Goal: Communication & Community: Share content

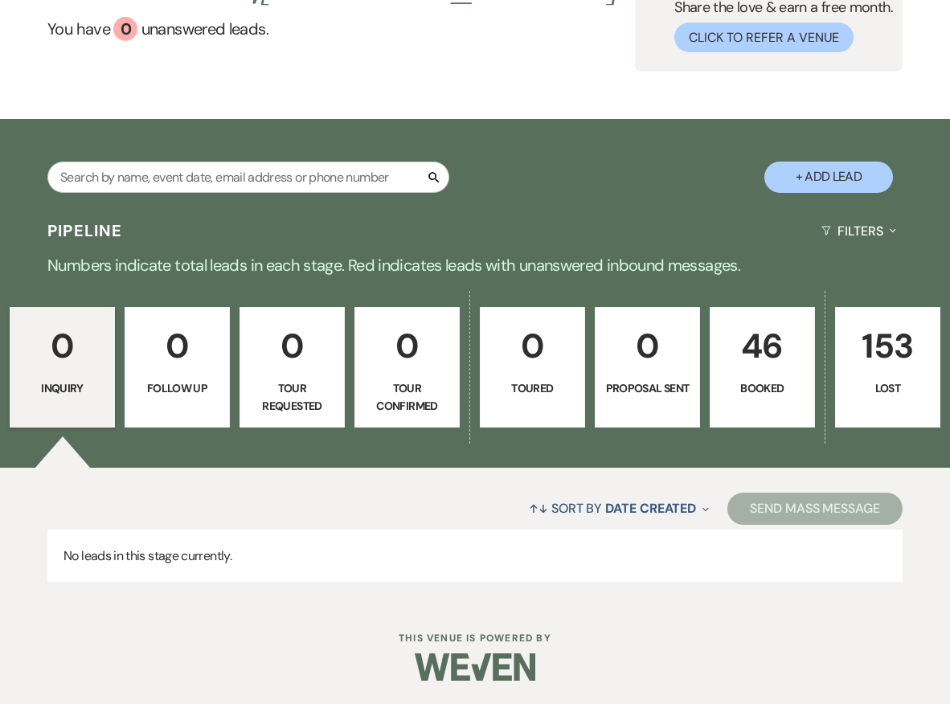
scroll to position [141, 0]
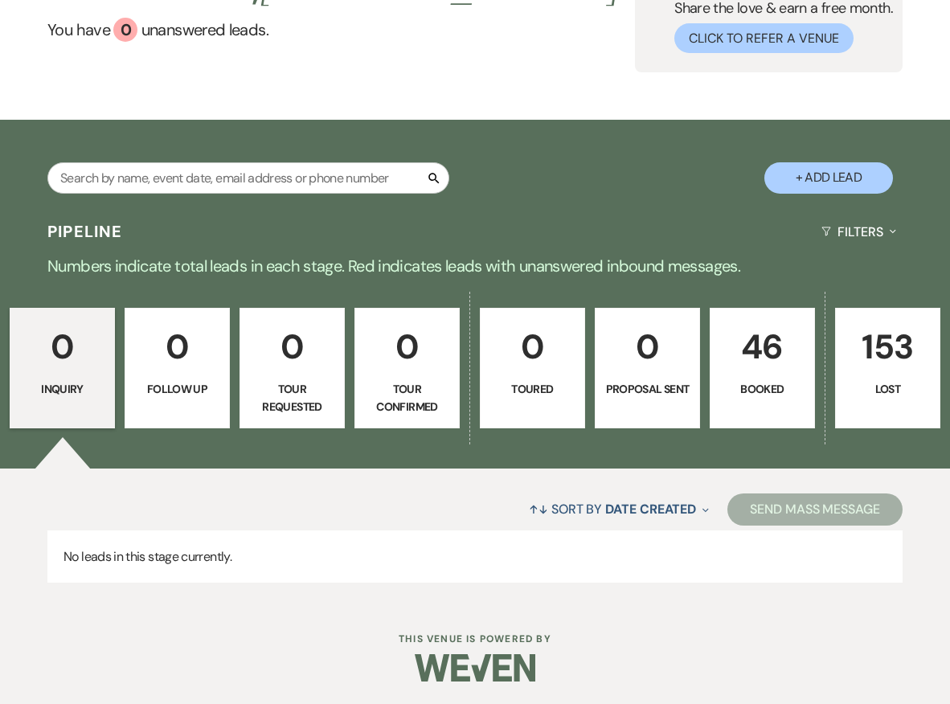
click at [727, 392] on p "Booked" at bounding box center [762, 389] width 84 height 18
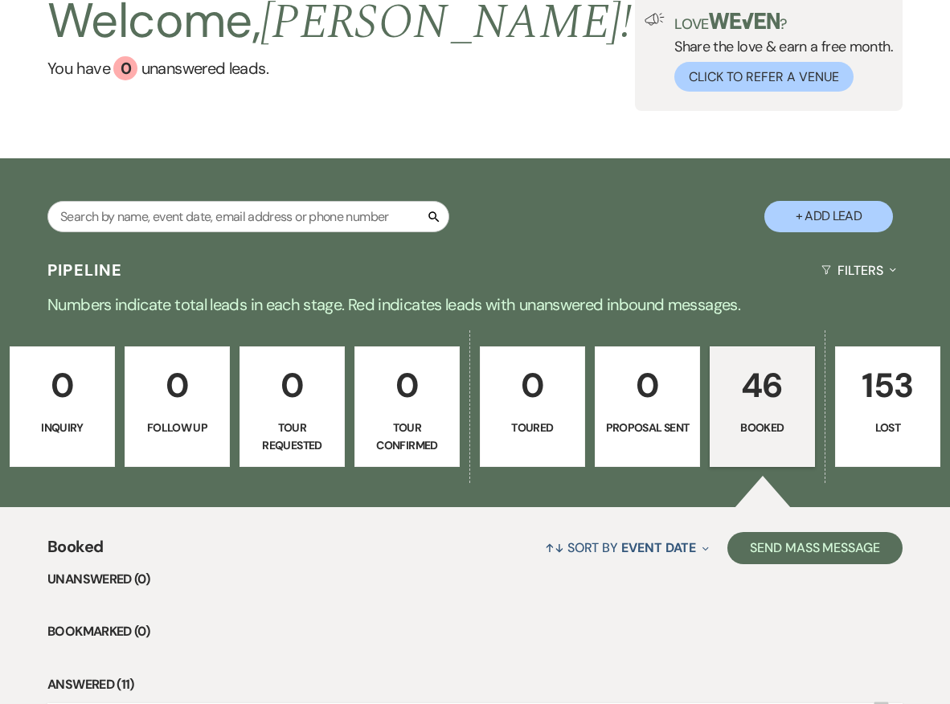
scroll to position [469, 0]
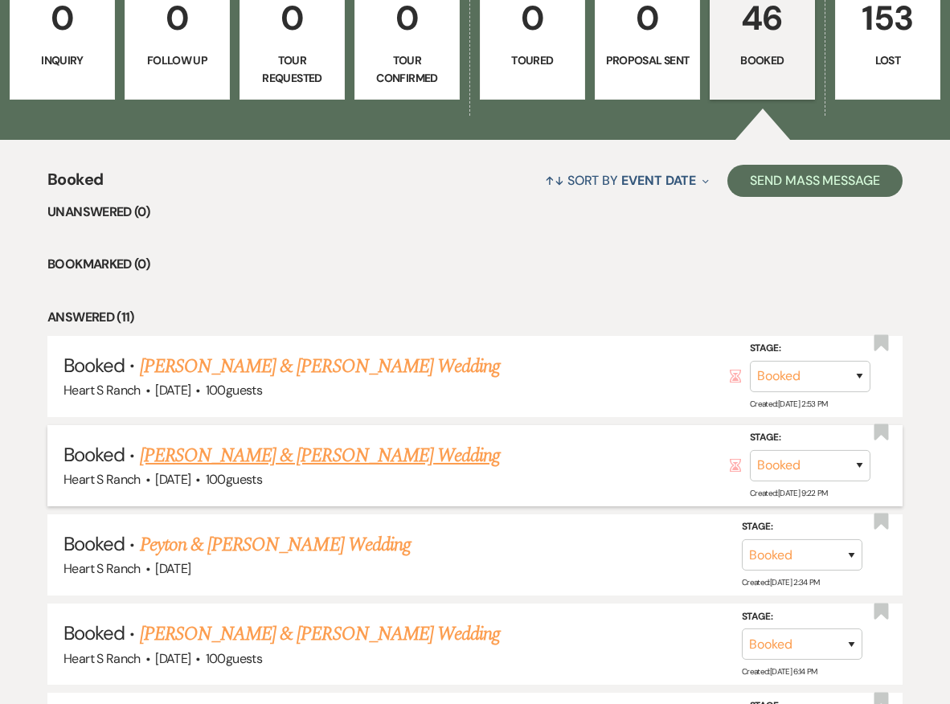
click at [456, 449] on link "[PERSON_NAME] & [PERSON_NAME] Wedding" at bounding box center [320, 455] width 360 height 29
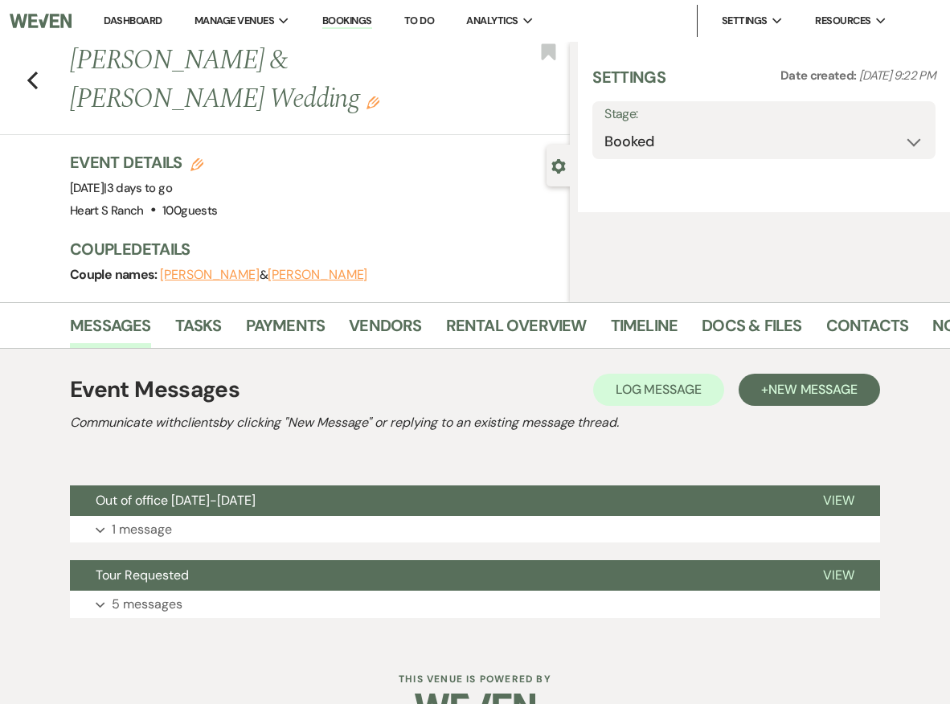
select select "5"
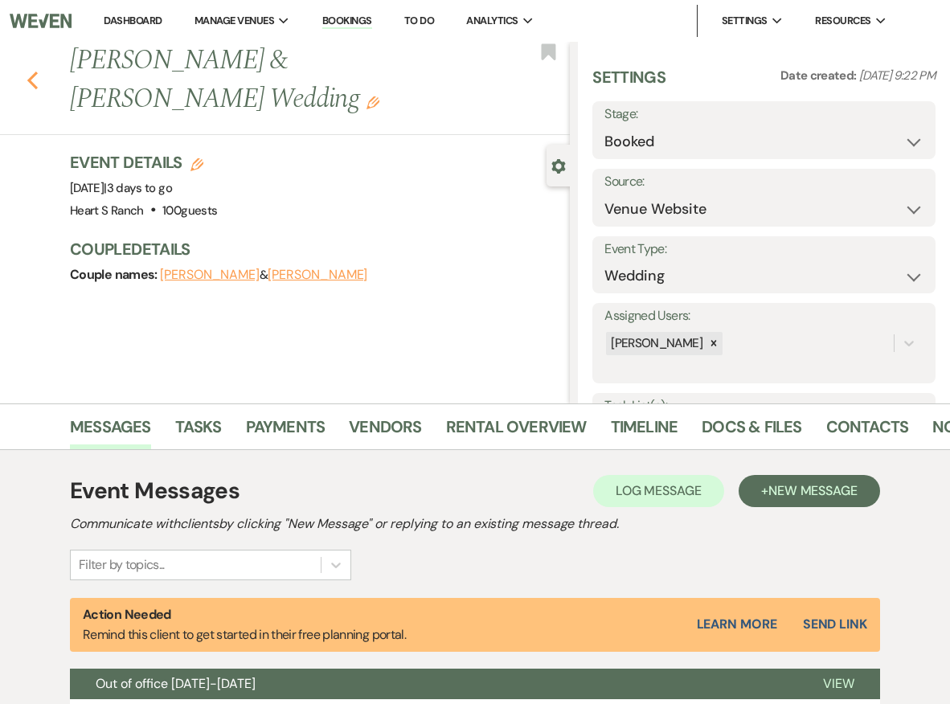
click at [36, 75] on icon "Previous" at bounding box center [33, 80] width 12 height 19
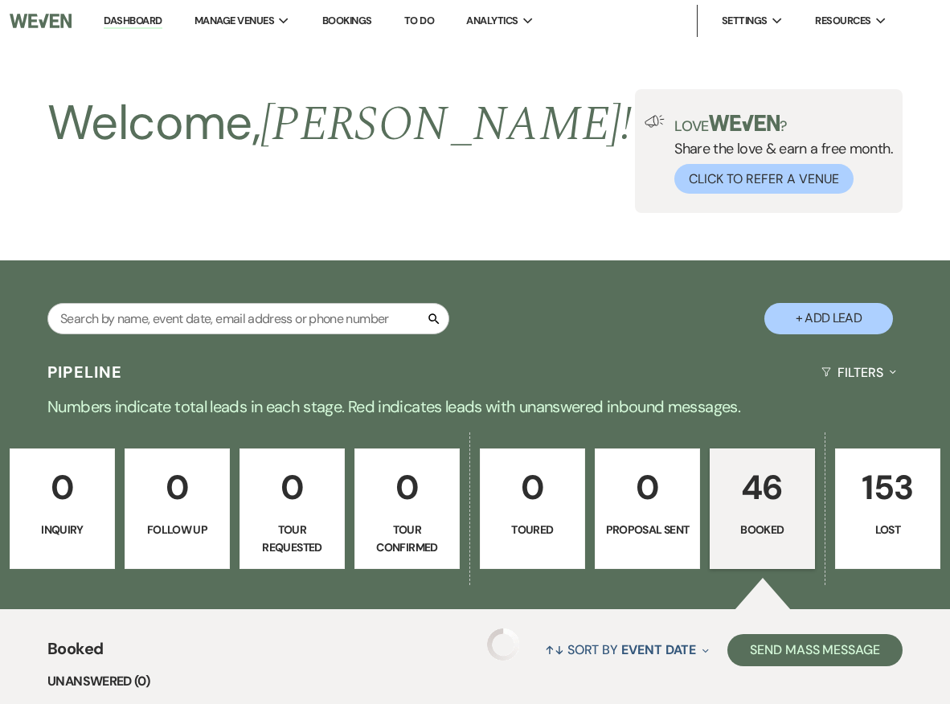
scroll to position [469, 0]
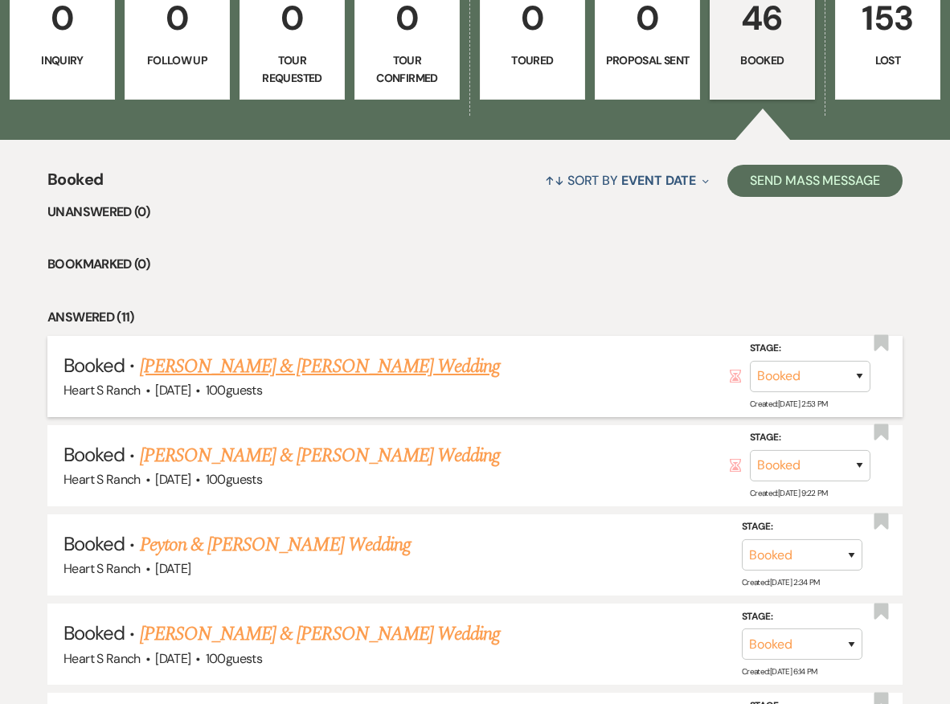
click at [241, 362] on link "[PERSON_NAME] & [PERSON_NAME] Wedding" at bounding box center [320, 366] width 360 height 29
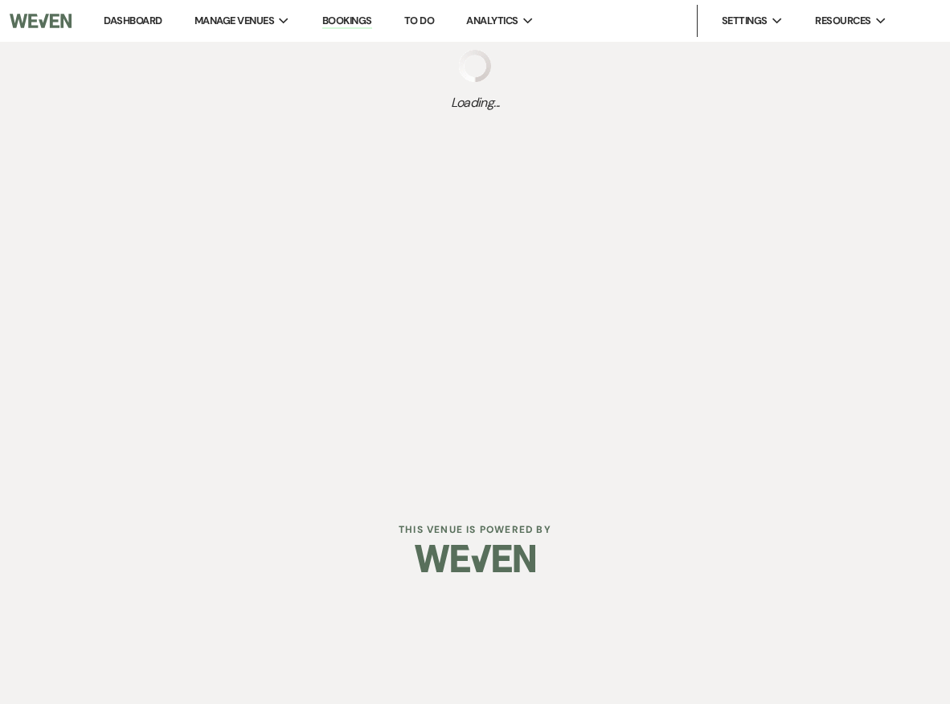
select select "5"
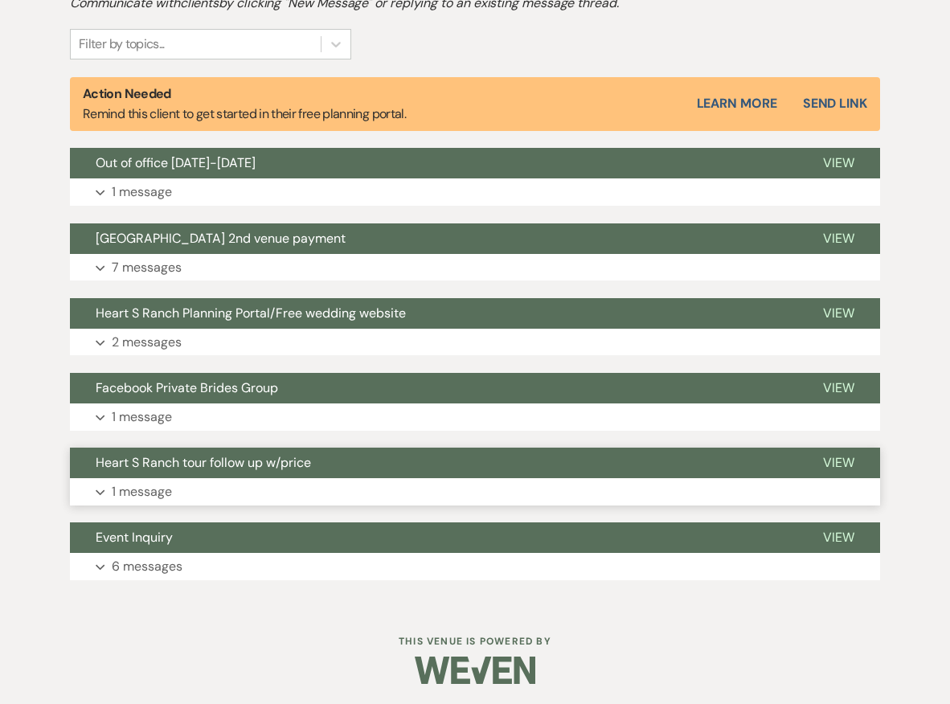
scroll to position [520, 0]
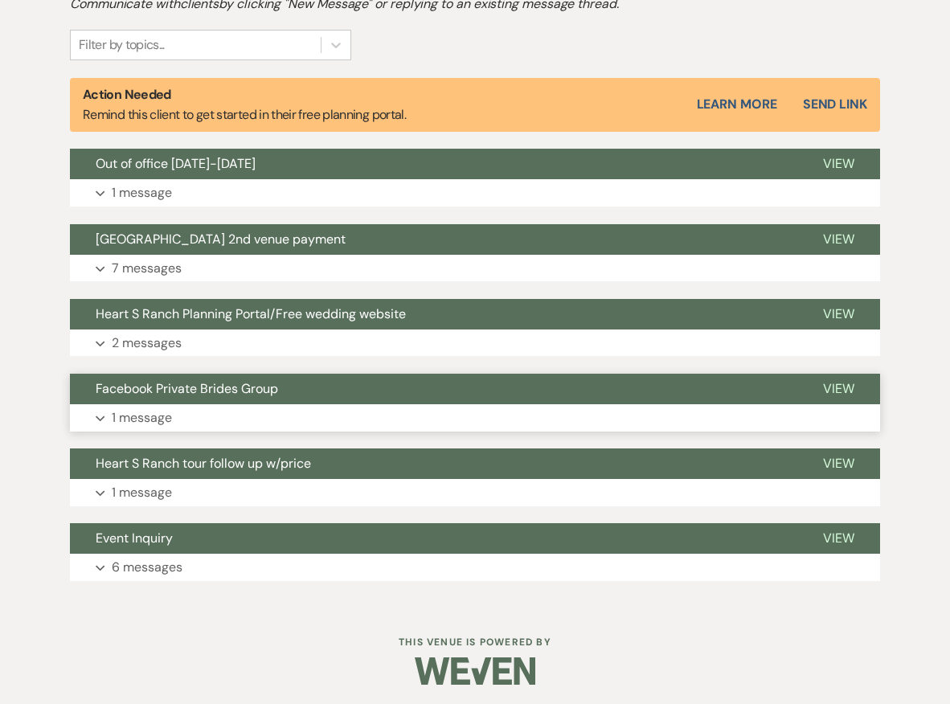
drag, startPoint x: 403, startPoint y: 409, endPoint x: 422, endPoint y: 419, distance: 21.6
click at [422, 419] on button "Expand 1 message" at bounding box center [475, 417] width 810 height 27
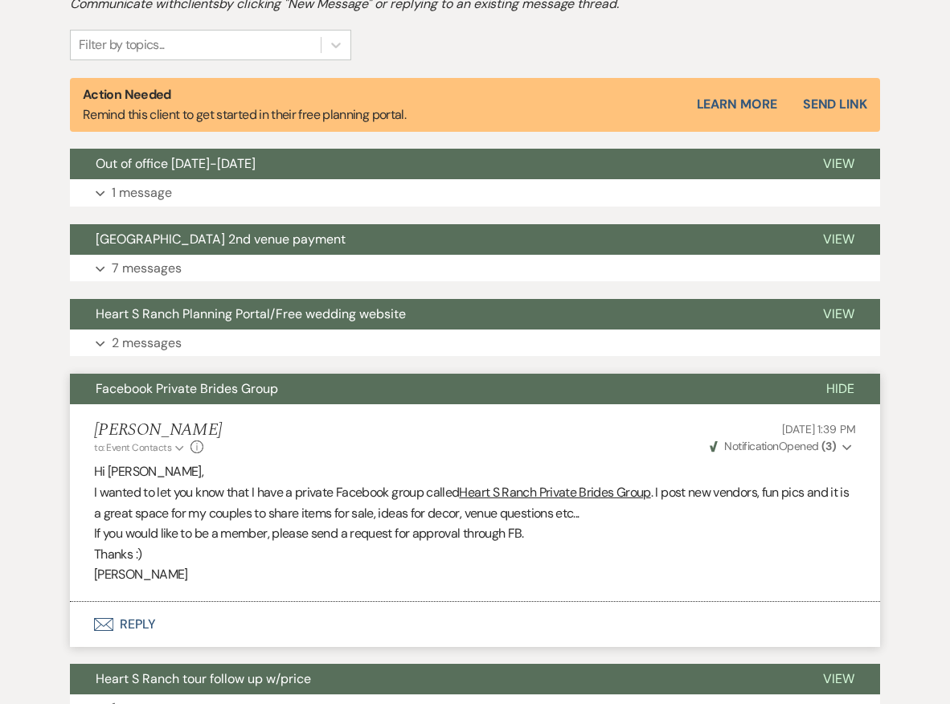
scroll to position [522, 0]
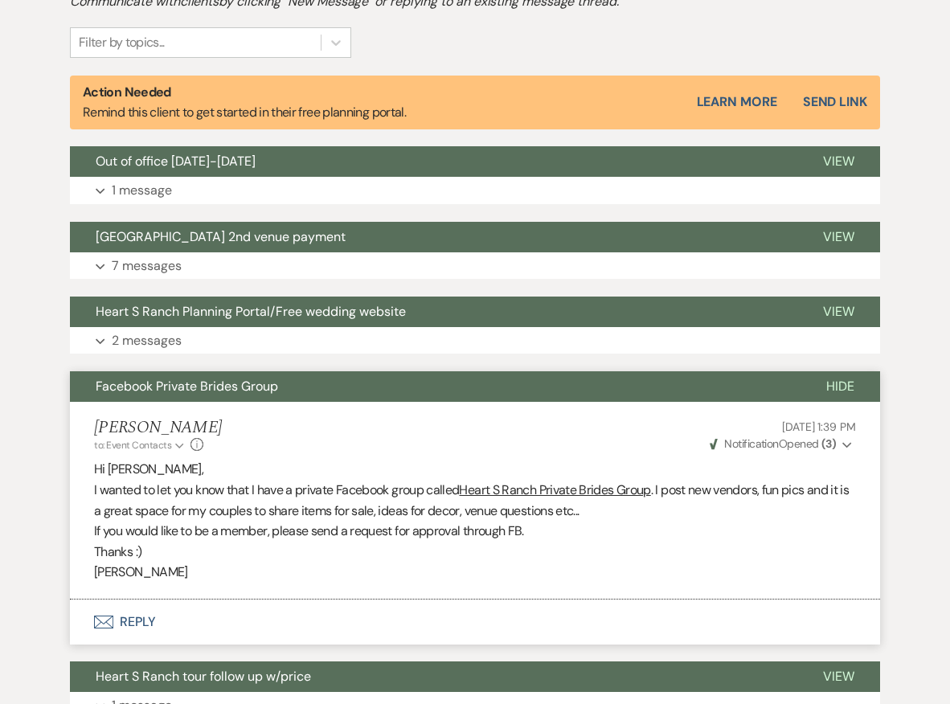
click at [433, 420] on div "[PERSON_NAME] to: Event Contacts Expand Info [DATE] 1:39 PM Weven Check Notific…" at bounding box center [475, 435] width 762 height 35
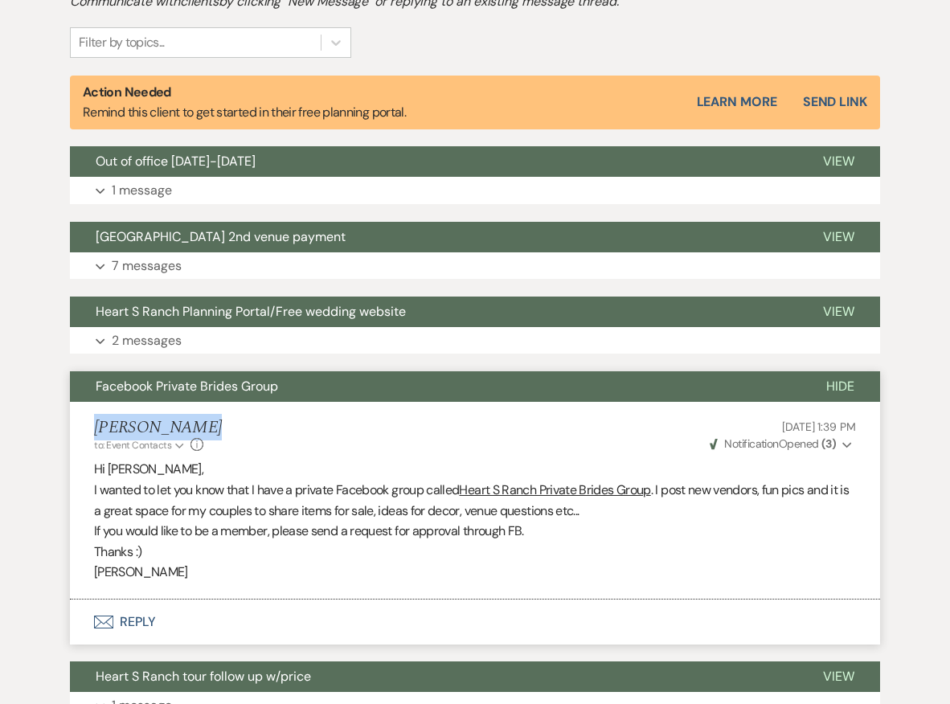
click at [433, 420] on div "[PERSON_NAME] to: Event Contacts Expand Info [DATE] 1:39 PM Weven Check Notific…" at bounding box center [475, 435] width 762 height 35
click at [607, 438] on div "[PERSON_NAME] to: Event Contacts Expand Info [DATE] 1:39 PM Weven Check Notific…" at bounding box center [475, 435] width 762 height 35
drag, startPoint x: 88, startPoint y: 458, endPoint x: 135, endPoint y: 473, distance: 48.8
click at [135, 473] on li "[PERSON_NAME] to: Event Contacts Expand Info [DATE] 1:39 PM Weven Check Notific…" at bounding box center [475, 501] width 810 height 198
click at [135, 473] on p "Hi [PERSON_NAME]," at bounding box center [475, 469] width 762 height 21
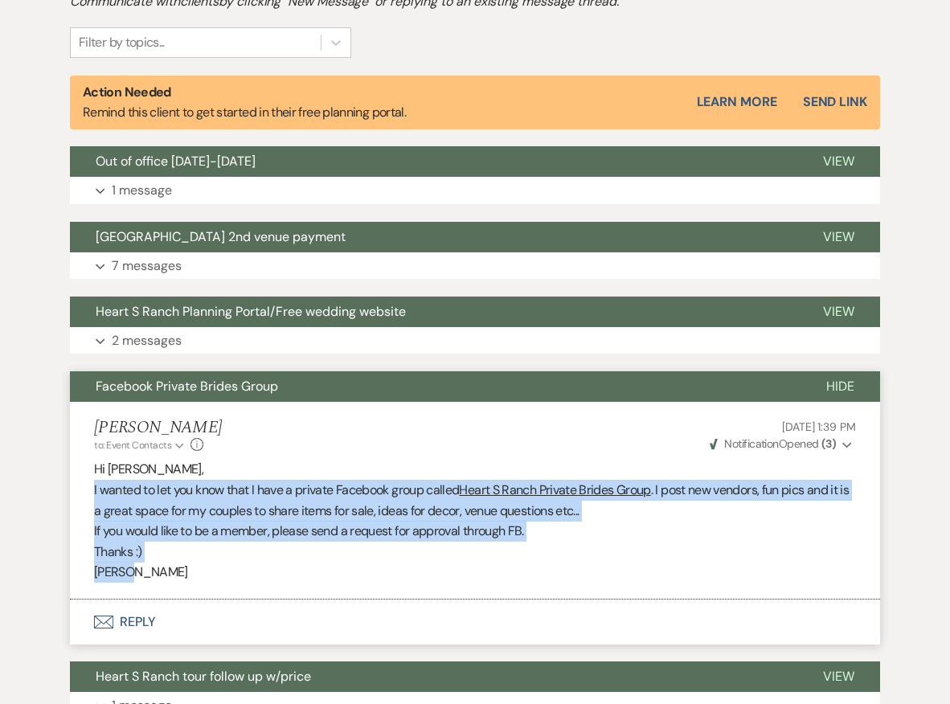
drag, startPoint x: 93, startPoint y: 481, endPoint x: 126, endPoint y: 573, distance: 98.1
click at [125, 575] on li "[PERSON_NAME] to: Event Contacts Expand Info [DATE] 1:39 PM Weven Check Notific…" at bounding box center [475, 501] width 810 height 198
copy div "I wanted to let you know that I have a private Facebook group called Heart S Ra…"
click at [158, 577] on li "[PERSON_NAME] to: Event Contacts Expand Info [DATE] 1:39 PM Weven Check Notific…" at bounding box center [475, 501] width 810 height 198
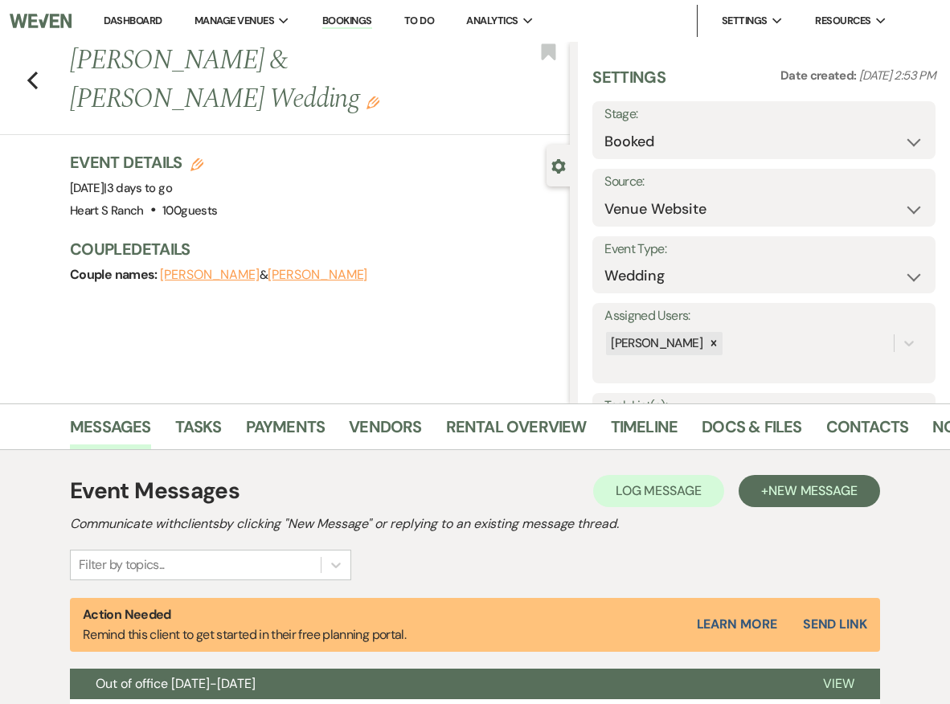
scroll to position [0, 0]
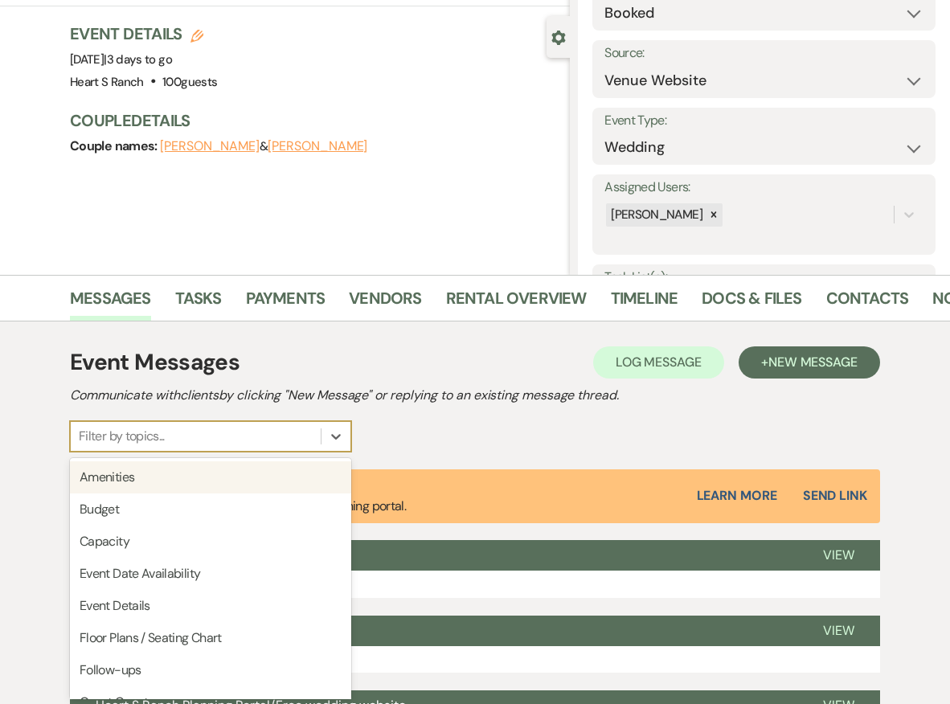
click at [164, 452] on div "option Amenities focused, 1 of 20. 20 results available. Use Up and Down to cho…" at bounding box center [210, 436] width 281 height 31
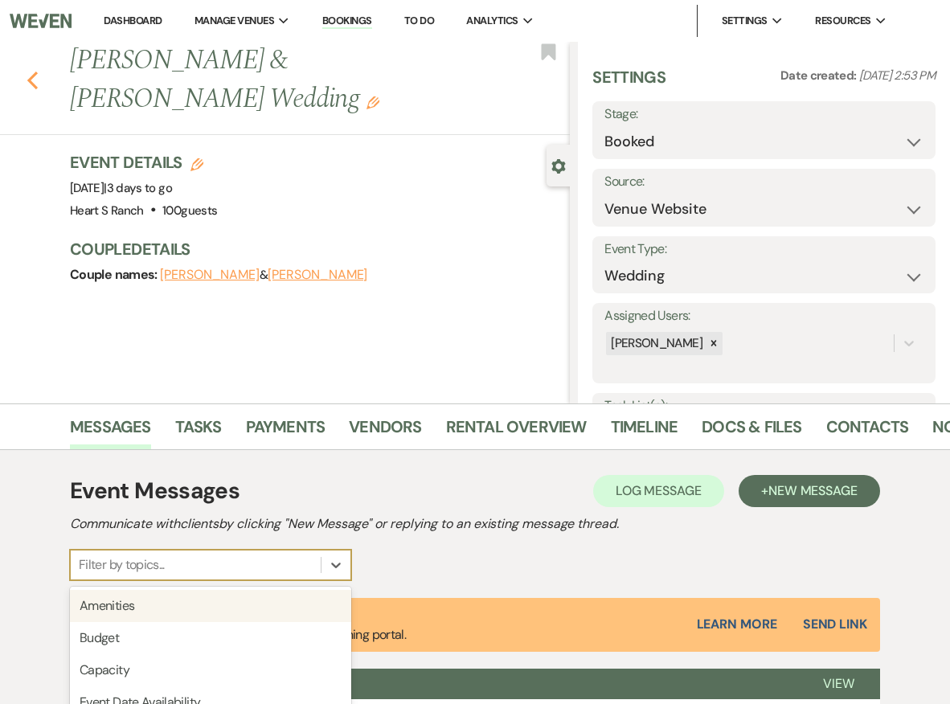
click at [31, 68] on button "Previous" at bounding box center [33, 79] width 12 height 23
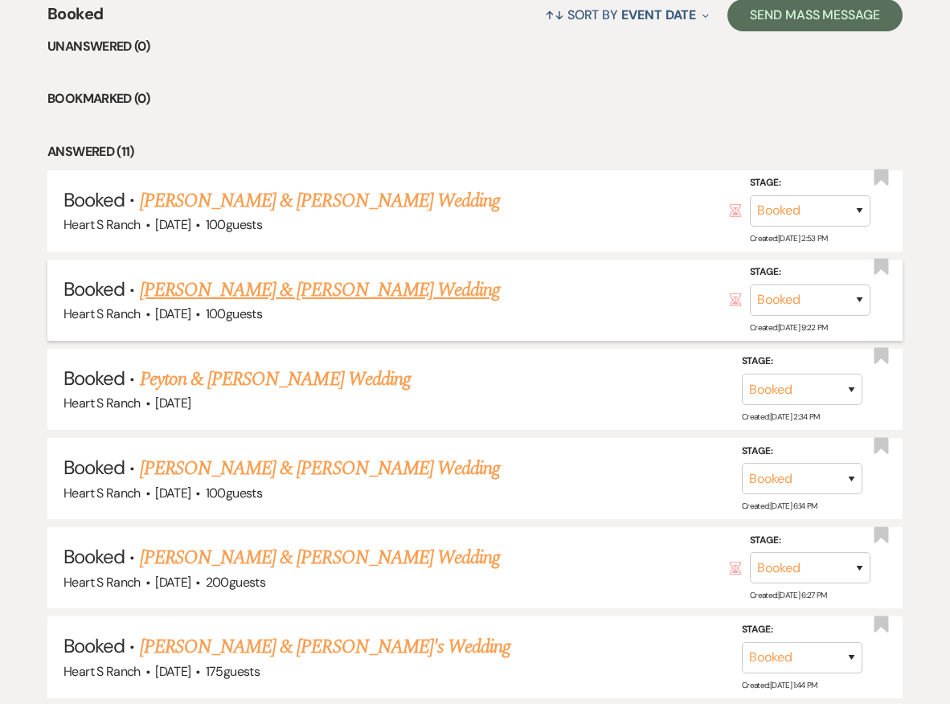
scroll to position [654, 0]
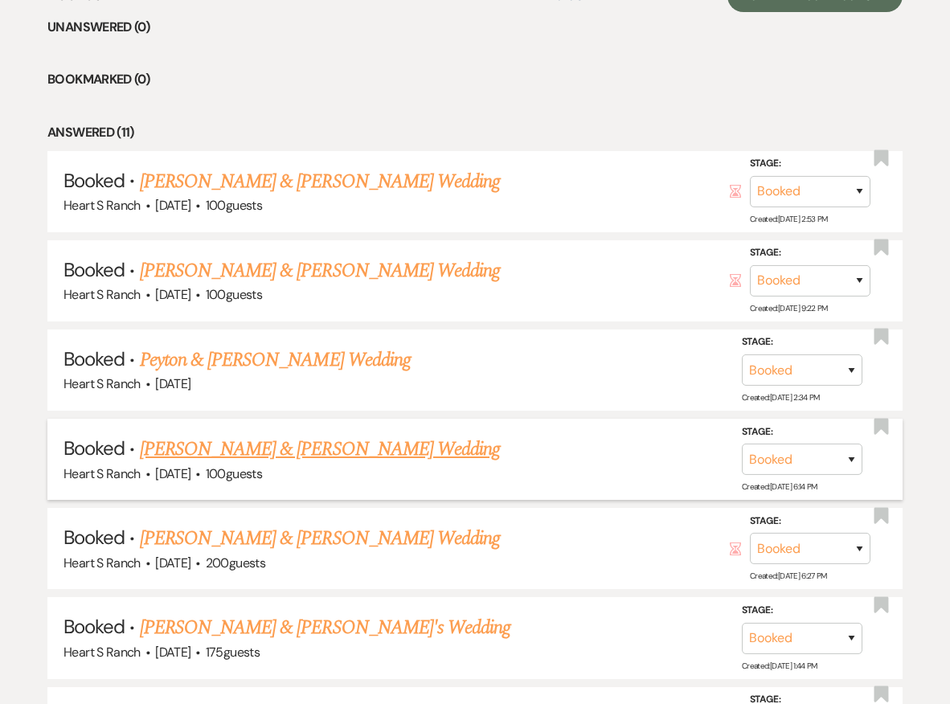
click at [283, 440] on link "[PERSON_NAME] & [PERSON_NAME] Wedding" at bounding box center [320, 449] width 360 height 29
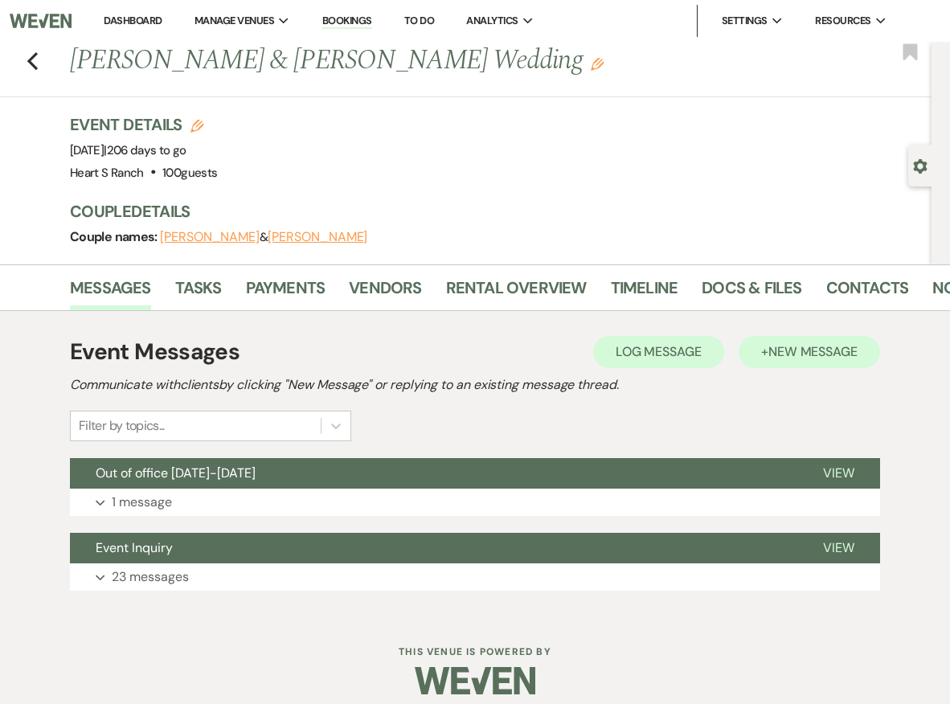
click at [810, 357] on span "New Message" at bounding box center [812, 351] width 89 height 17
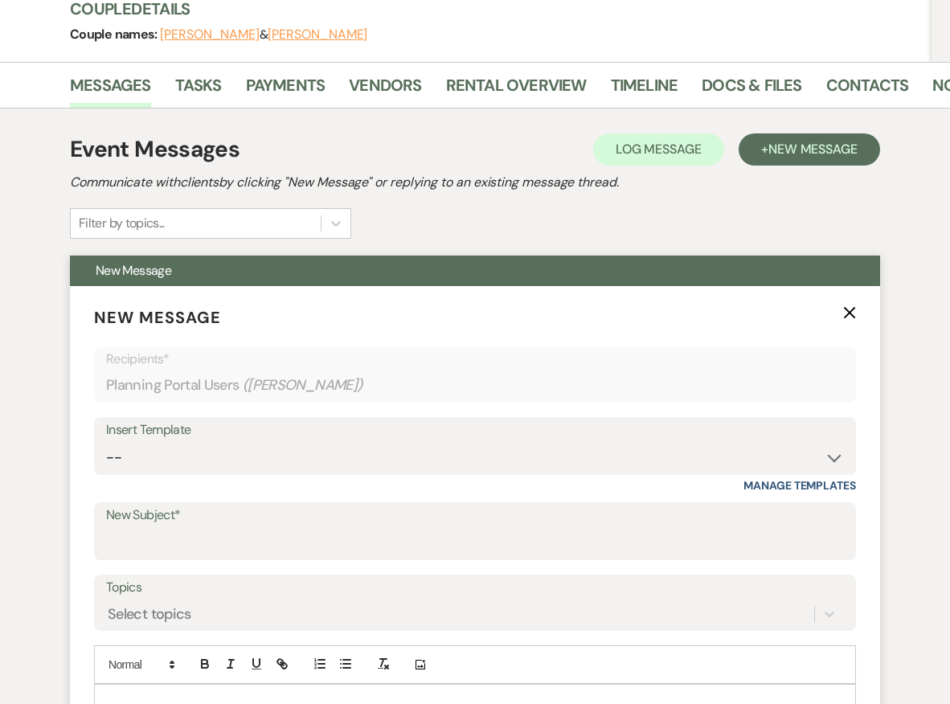
scroll to position [208, 0]
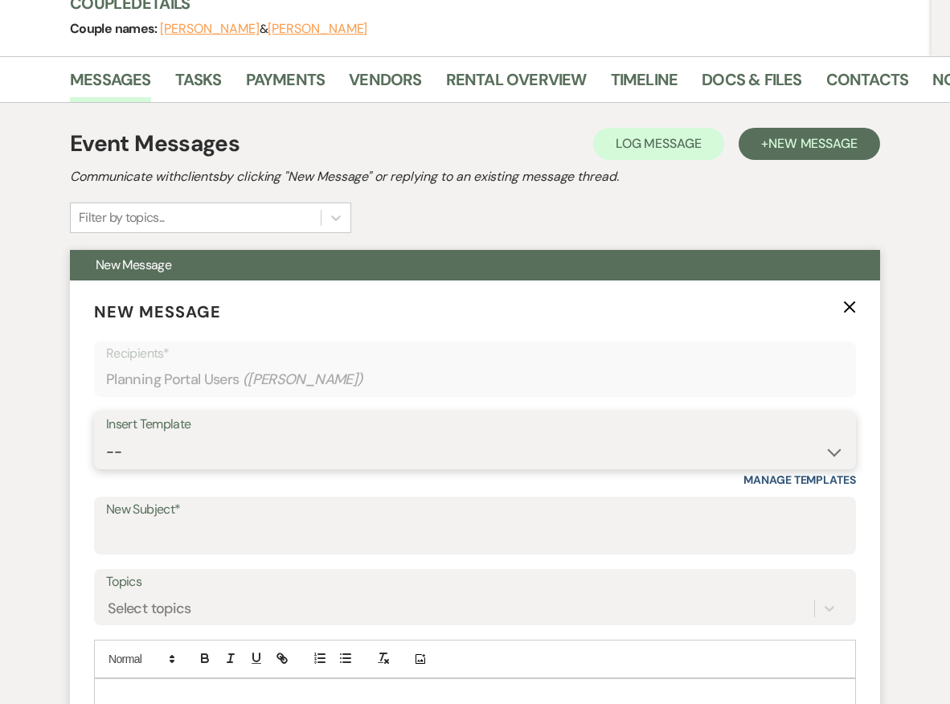
select select "1615"
type input "Facebook Private Brides Group"
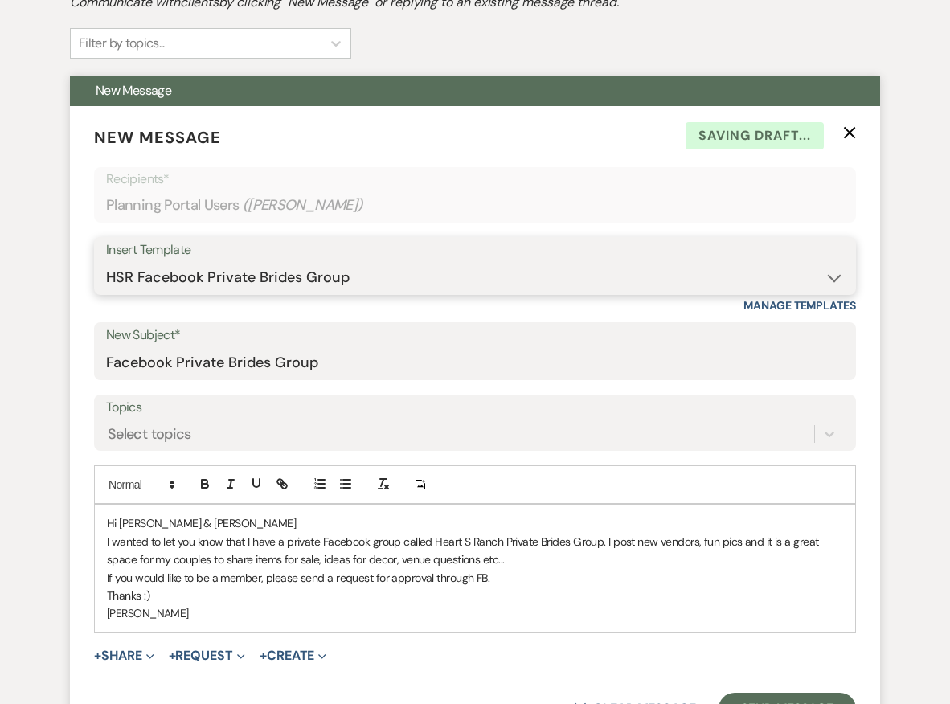
scroll to position [383, 0]
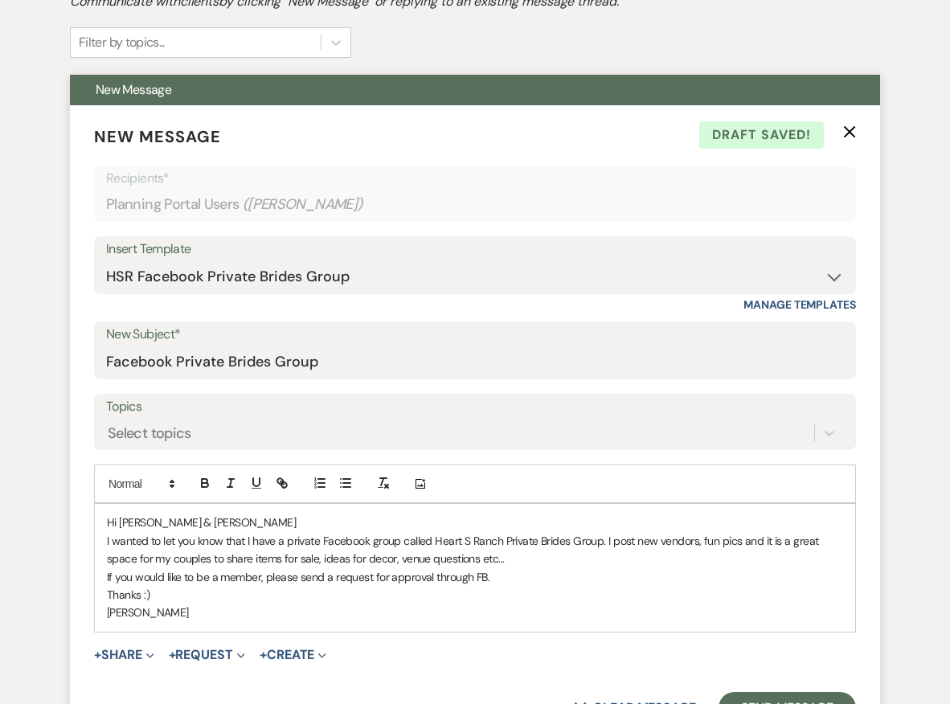
click at [184, 523] on p "Hi [PERSON_NAME] & [PERSON_NAME]" at bounding box center [475, 523] width 736 height 18
click at [260, 608] on p "[PERSON_NAME]" at bounding box center [475, 613] width 736 height 18
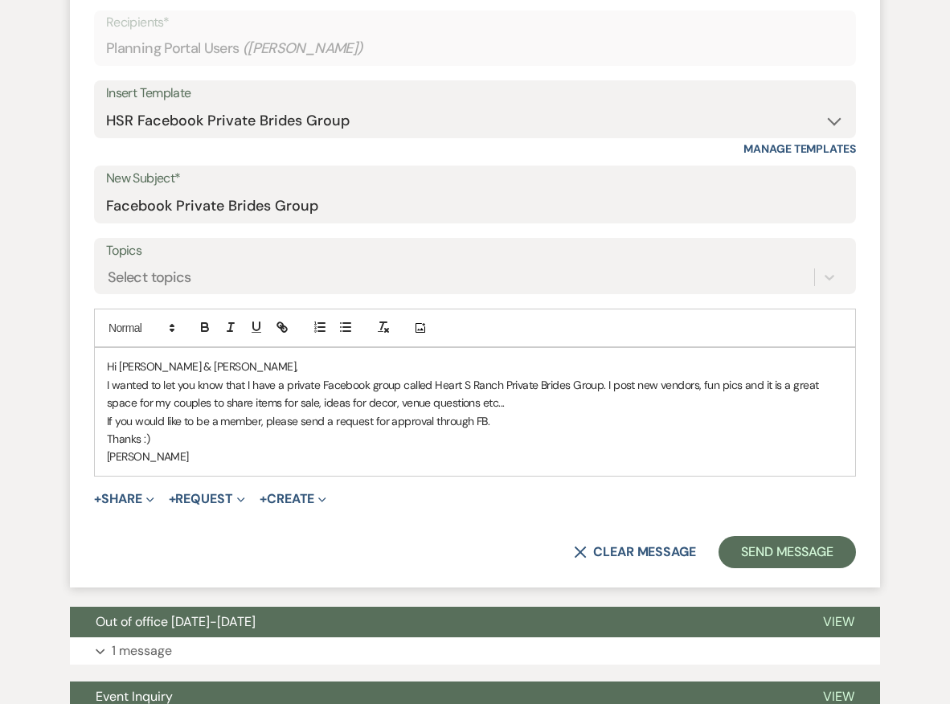
scroll to position [542, 0]
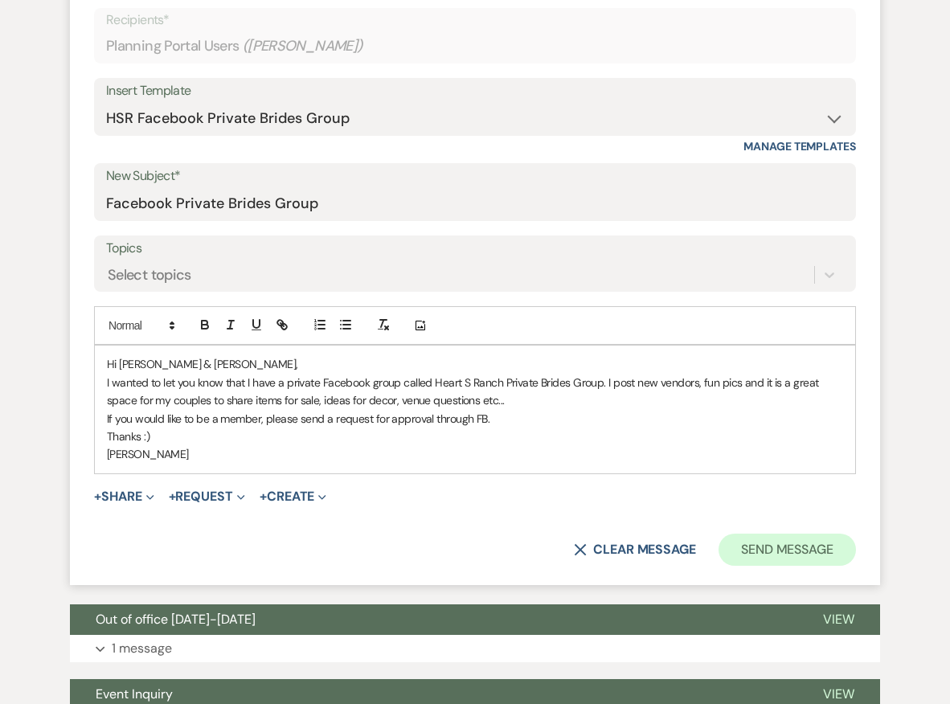
click at [777, 540] on button "Send Message" at bounding box center [786, 550] width 137 height 32
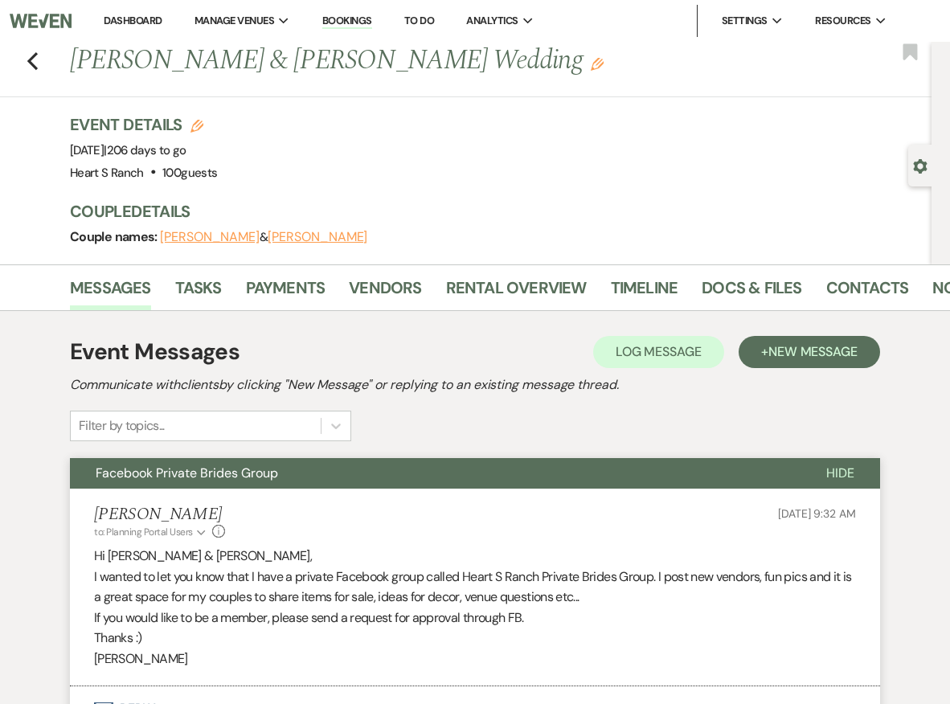
scroll to position [0, 0]
click at [27, 59] on icon "Previous" at bounding box center [33, 60] width 12 height 19
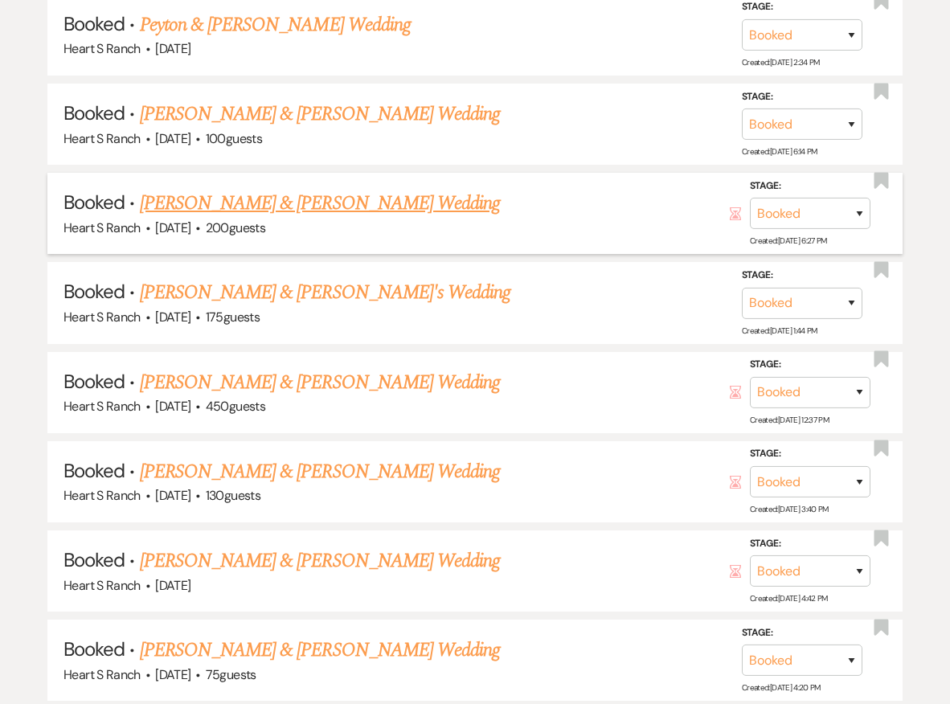
scroll to position [991, 0]
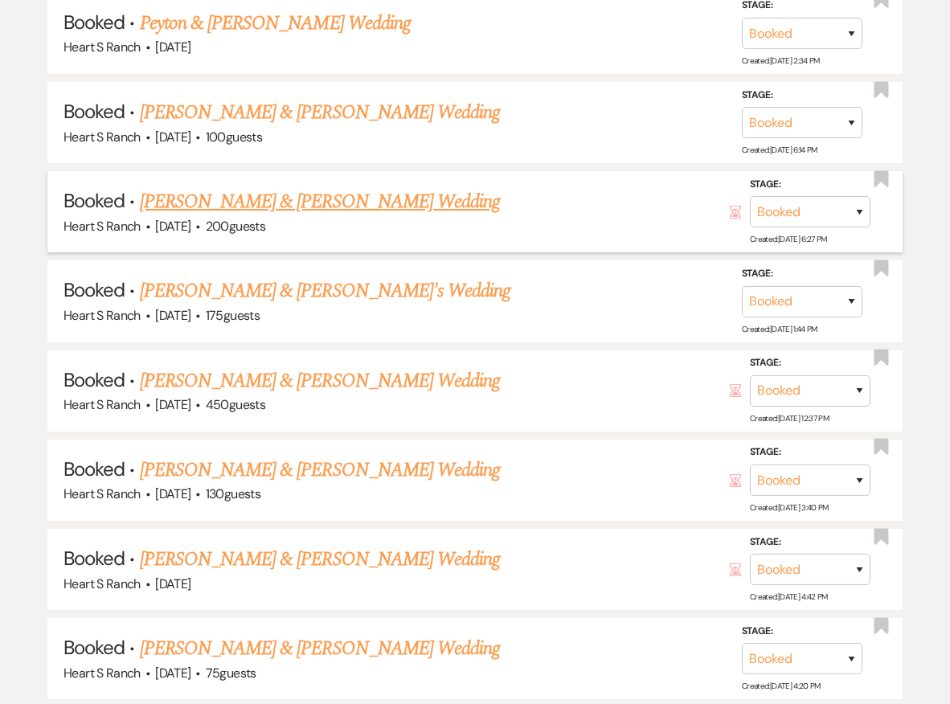
click at [251, 187] on link "[PERSON_NAME] & [PERSON_NAME] Wedding" at bounding box center [320, 201] width 360 height 29
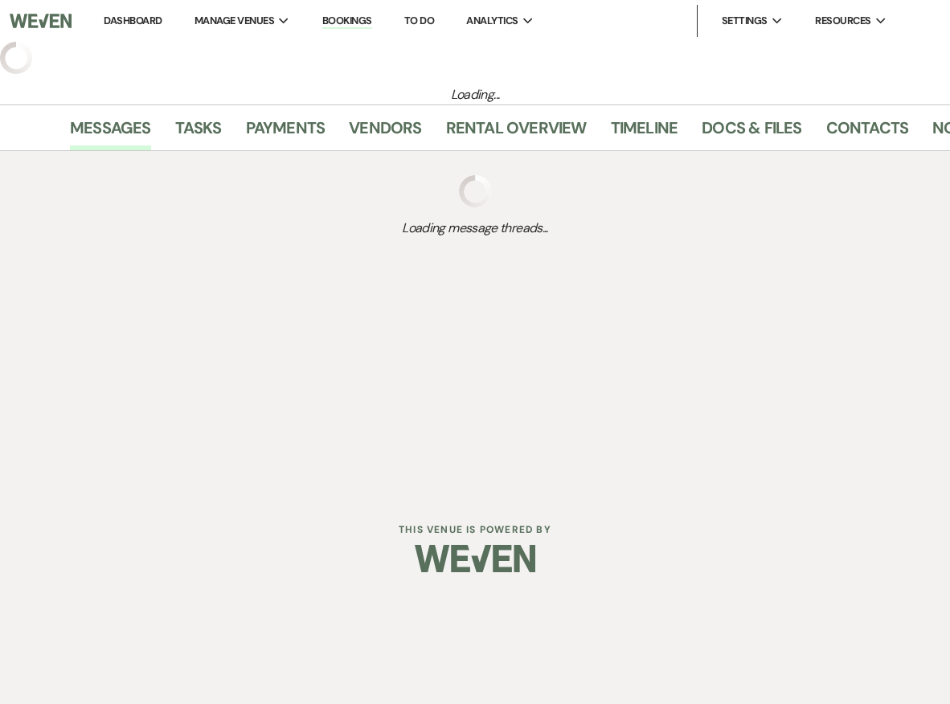
select select "5"
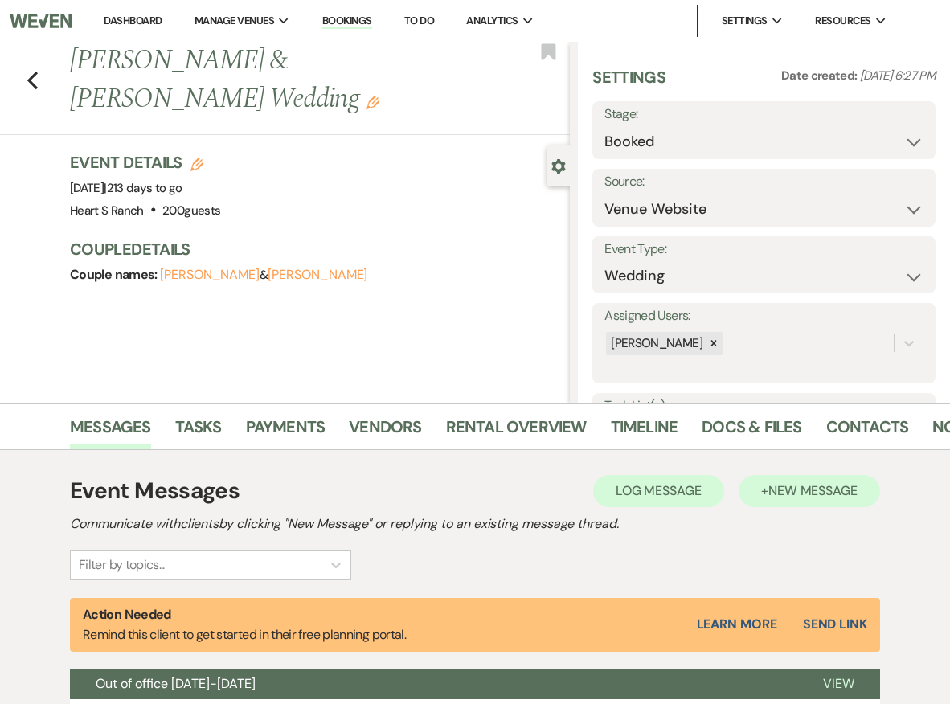
click at [827, 490] on span "New Message" at bounding box center [812, 490] width 89 height 17
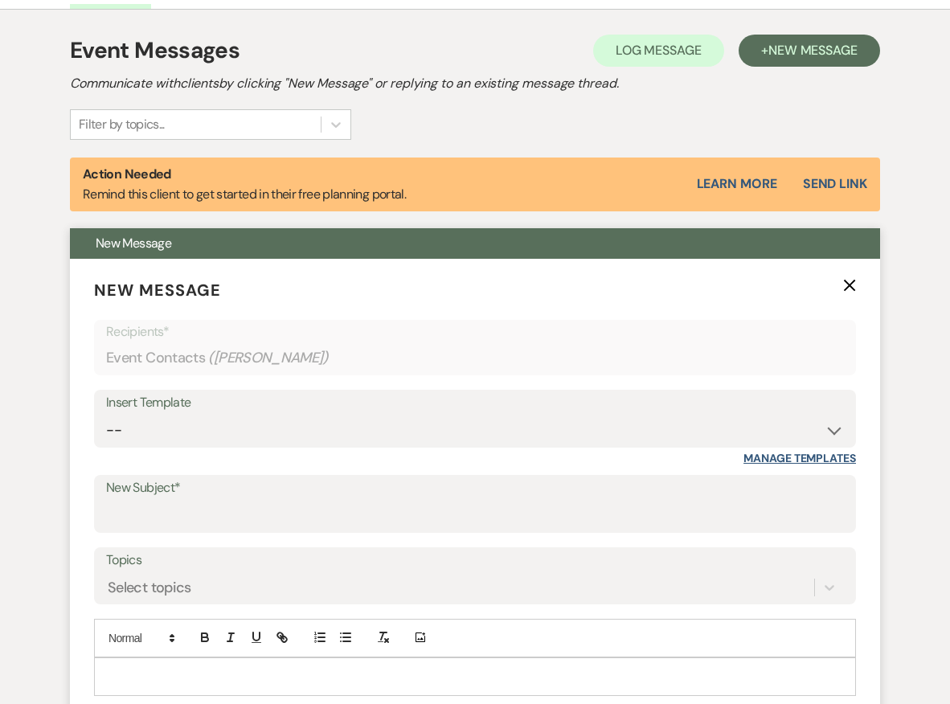
scroll to position [441, 0]
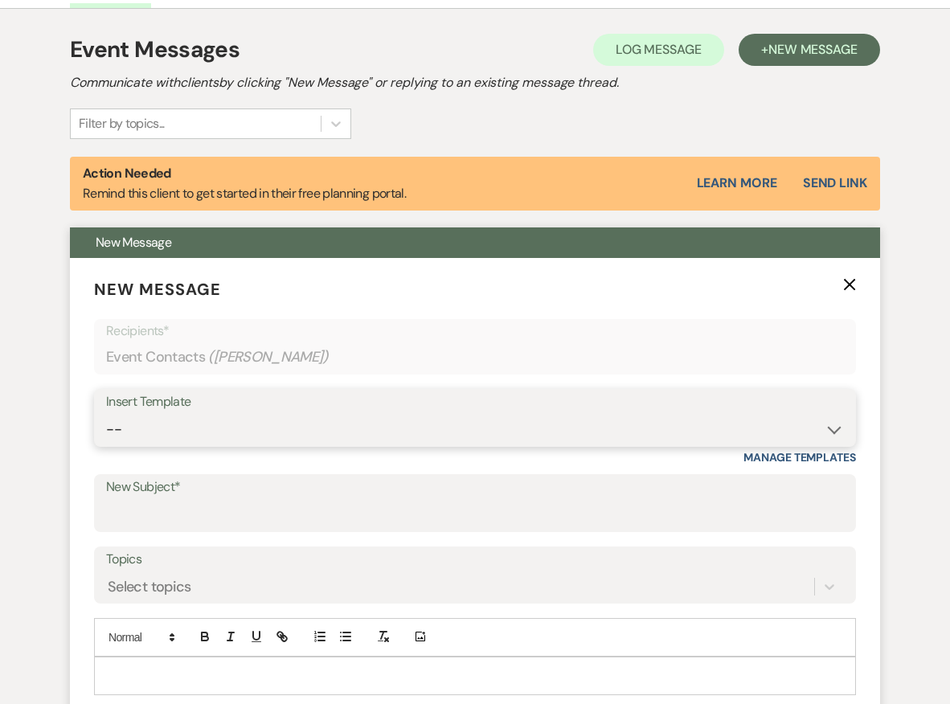
select select "1615"
type input "Facebook Private Brides Group"
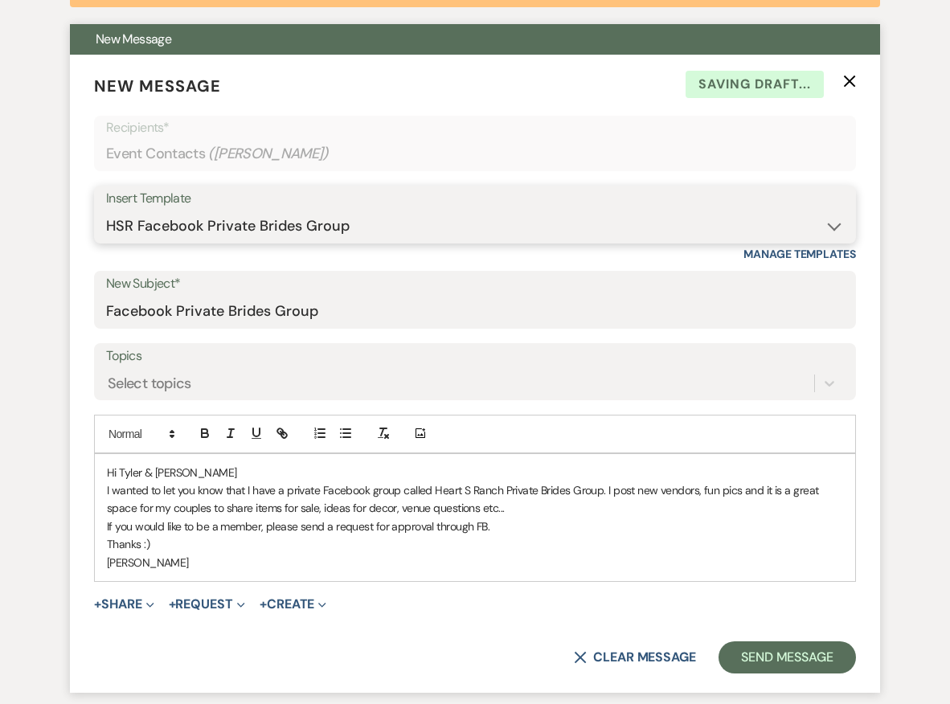
scroll to position [647, 0]
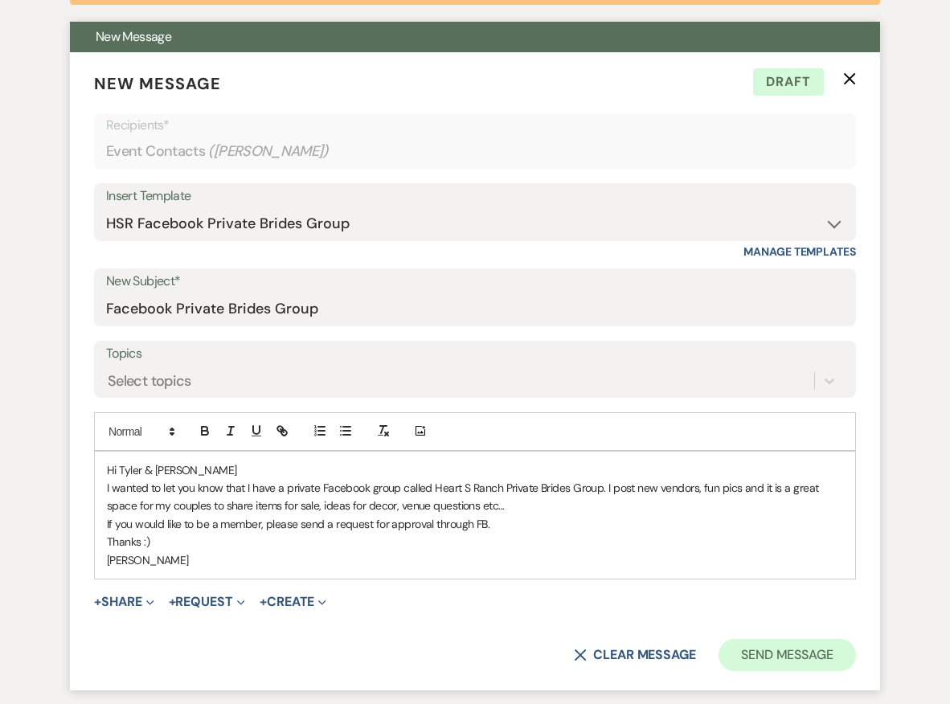
click at [785, 649] on button "Send Message" at bounding box center [786, 655] width 137 height 32
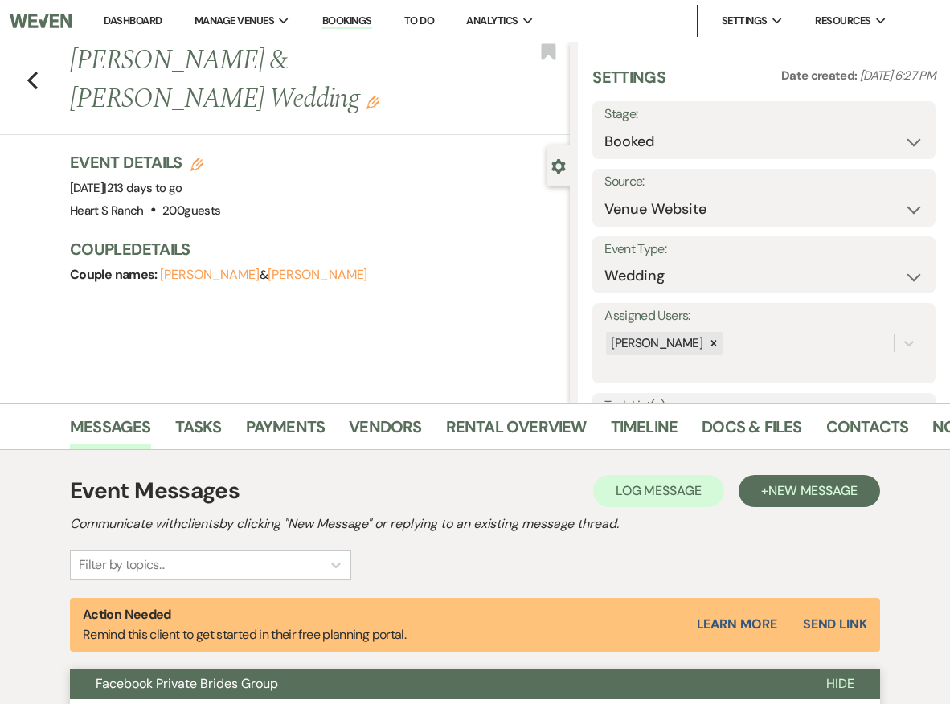
scroll to position [0, 0]
click at [33, 71] on icon "Previous" at bounding box center [33, 80] width 12 height 19
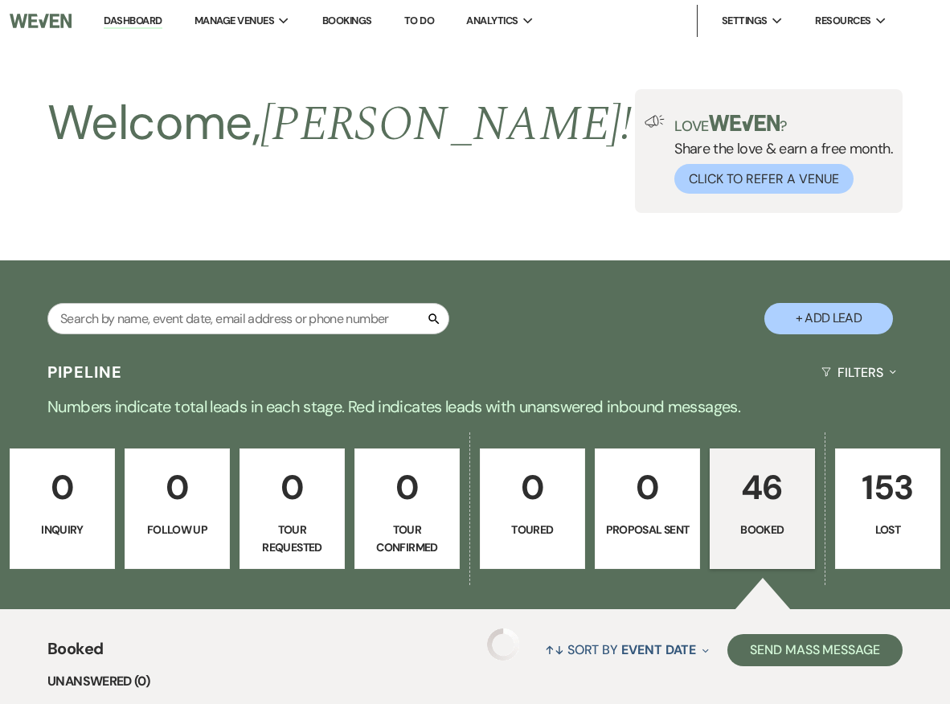
scroll to position [991, 0]
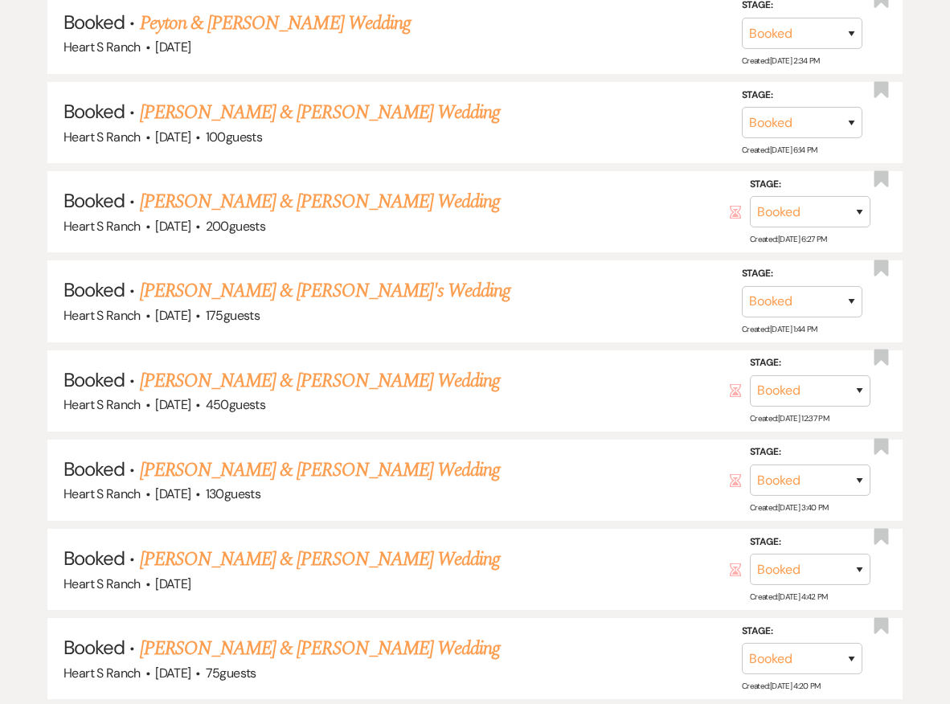
click at [207, 366] on link "[PERSON_NAME] & [PERSON_NAME] Wedding" at bounding box center [320, 380] width 360 height 29
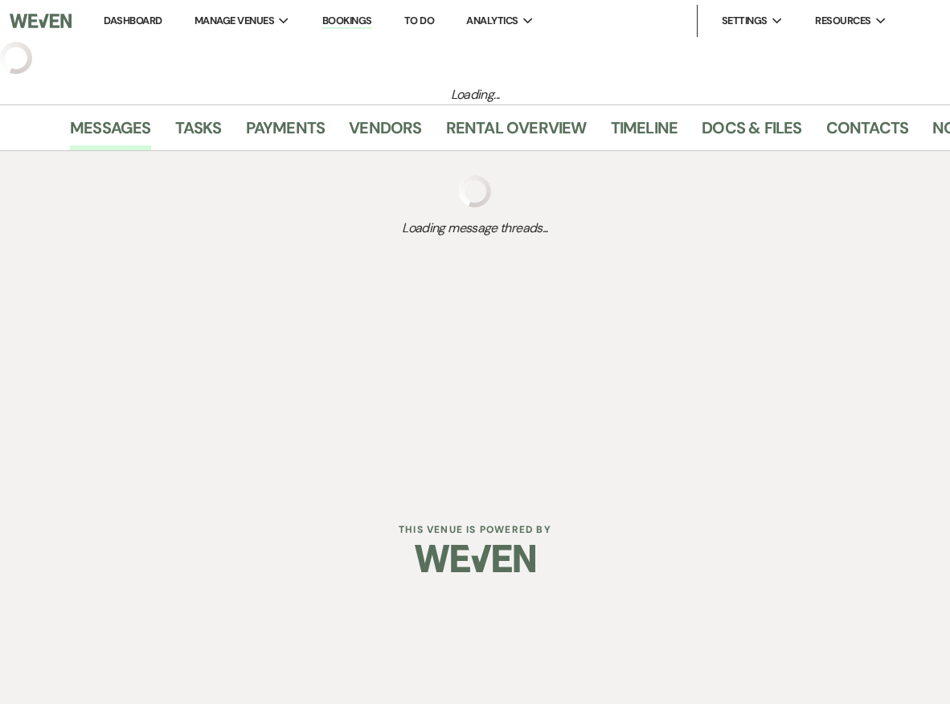
select select "5"
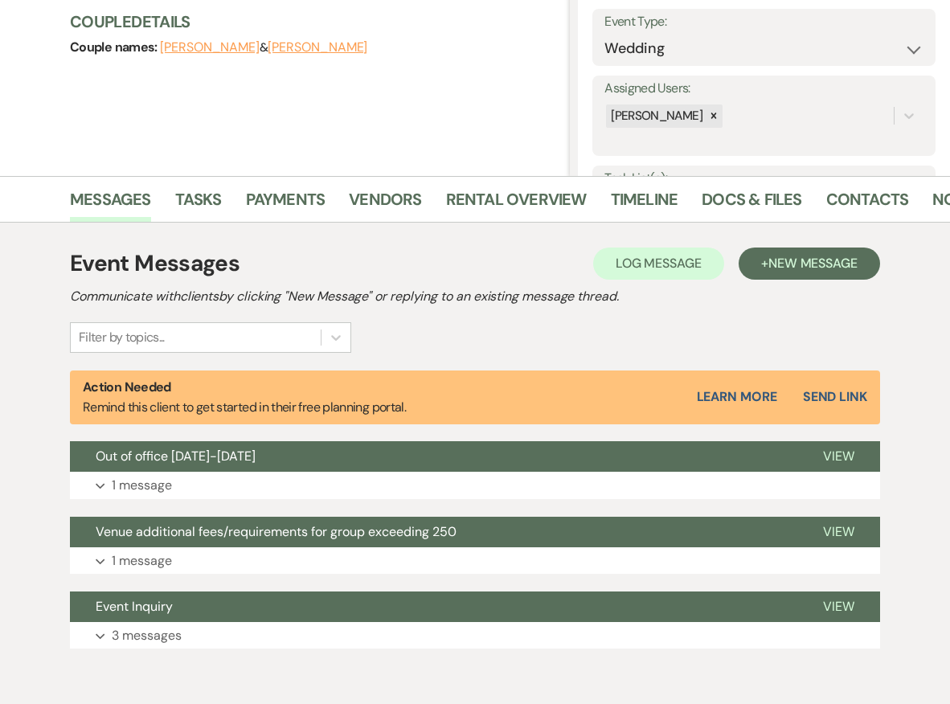
scroll to position [228, 0]
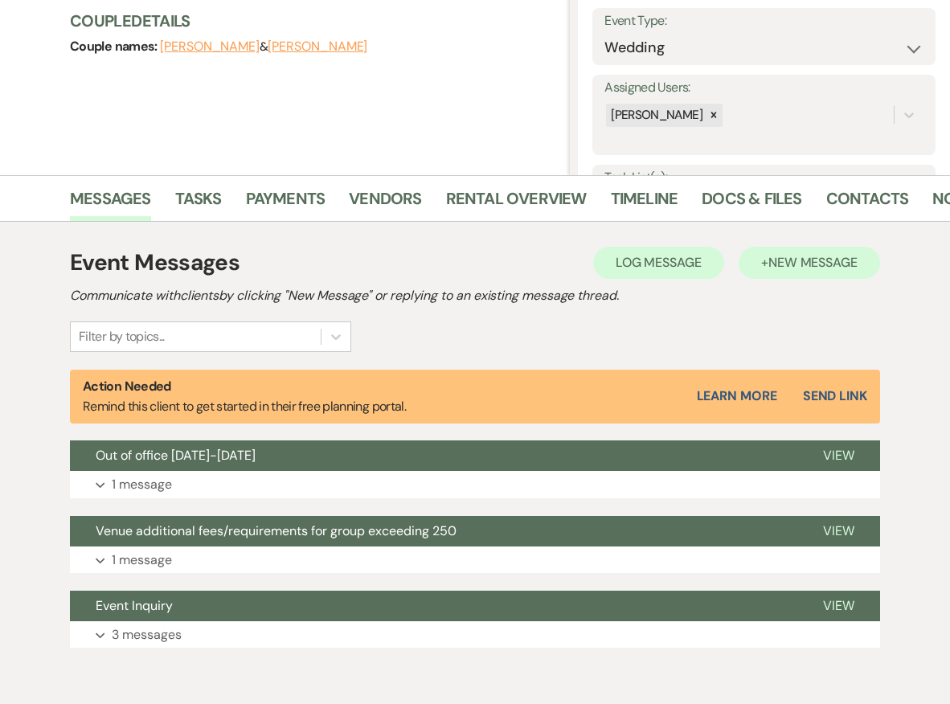
click at [823, 263] on span "New Message" at bounding box center [812, 262] width 89 height 17
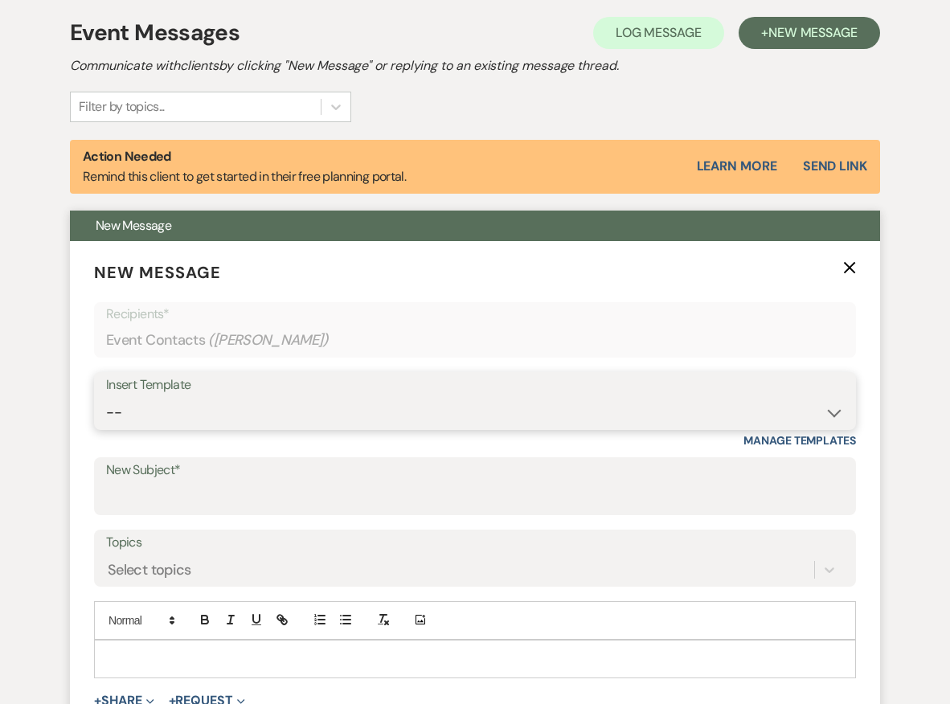
scroll to position [460, 0]
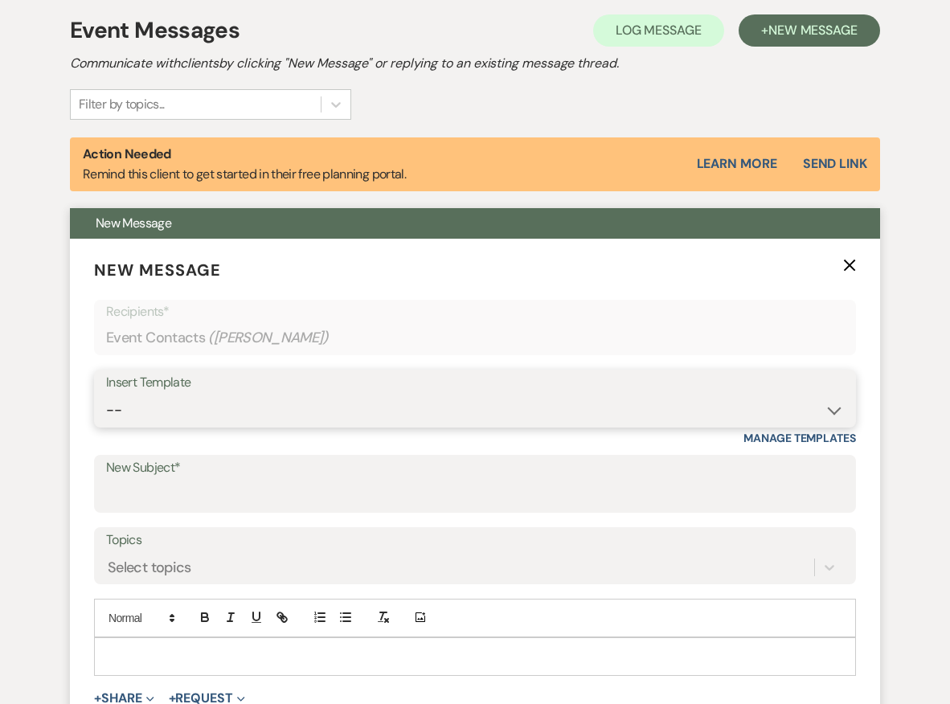
select select "1615"
type input "Facebook Private Brides Group"
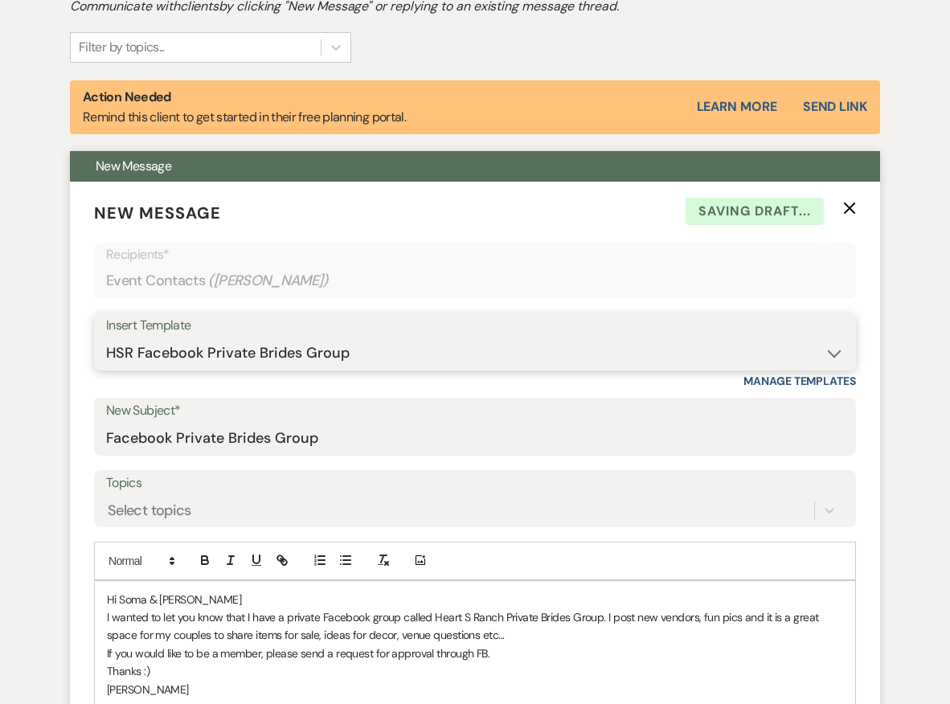
scroll to position [577, 0]
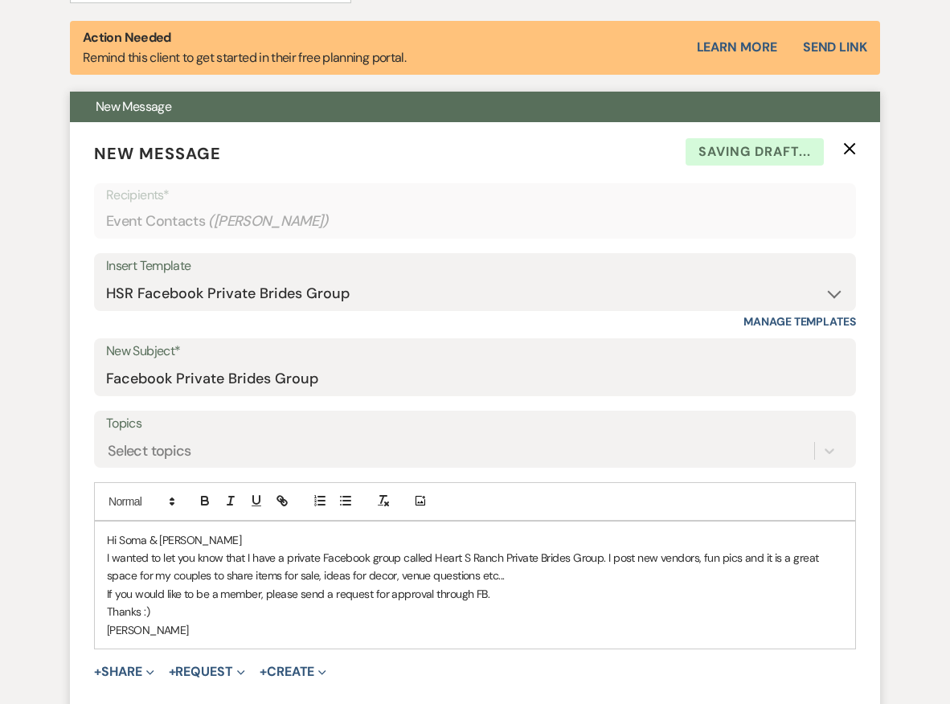
click at [158, 534] on p "Hi Soma & [PERSON_NAME]" at bounding box center [475, 540] width 736 height 18
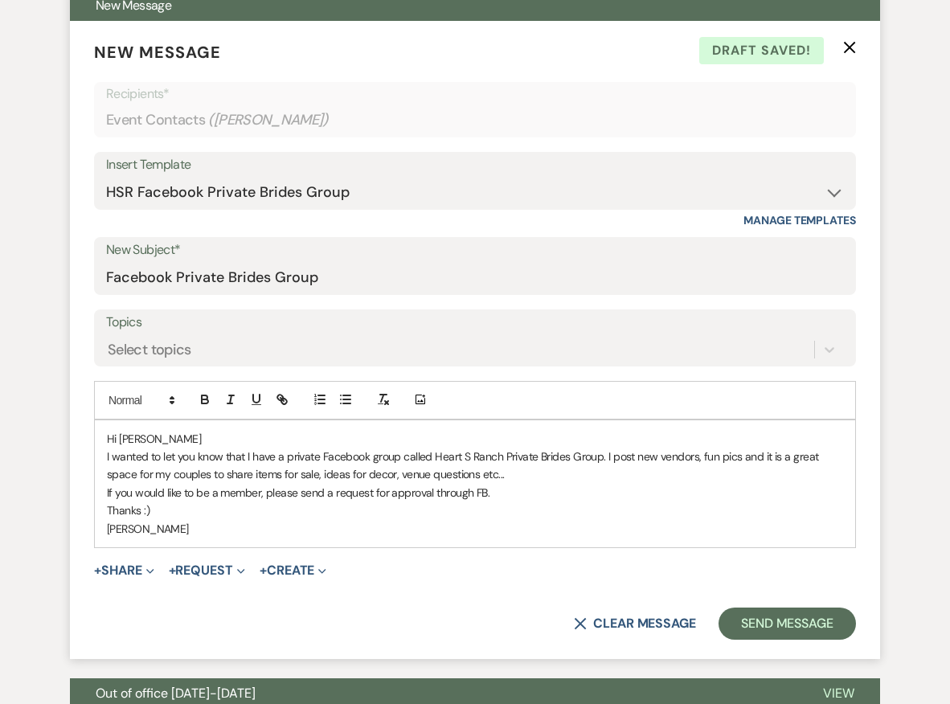
scroll to position [682, 0]
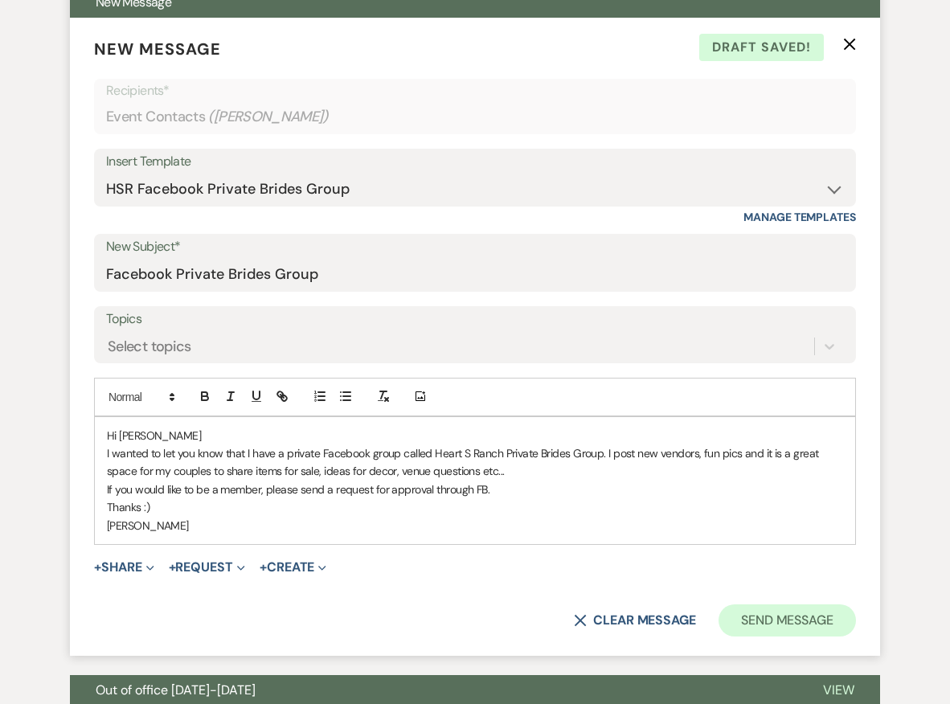
click at [793, 616] on button "Send Message" at bounding box center [786, 620] width 137 height 32
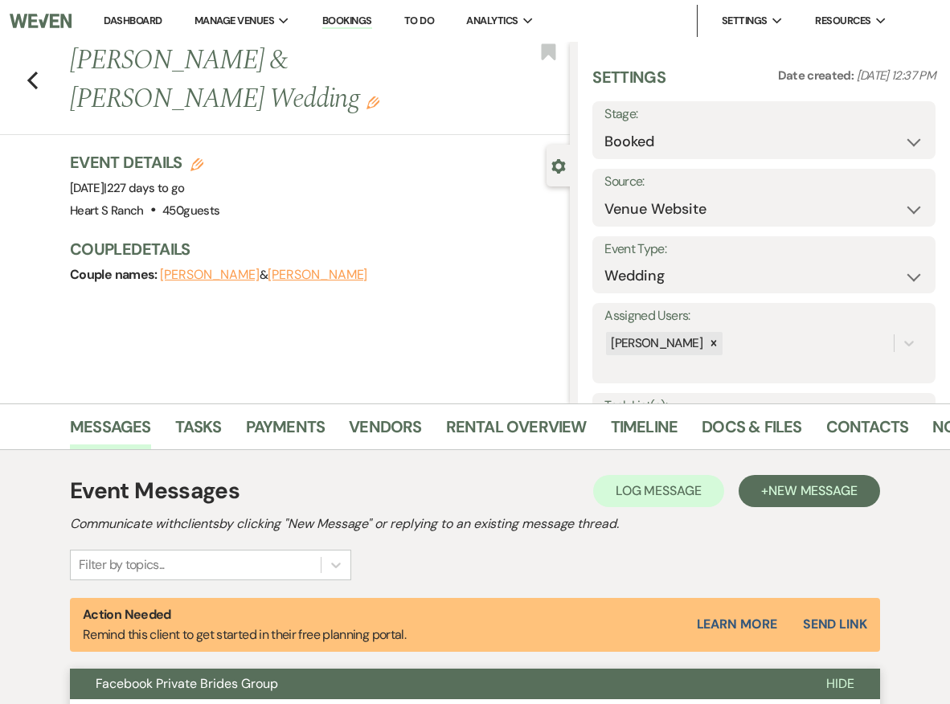
scroll to position [0, 0]
click at [31, 77] on use "button" at bounding box center [32, 81] width 10 height 18
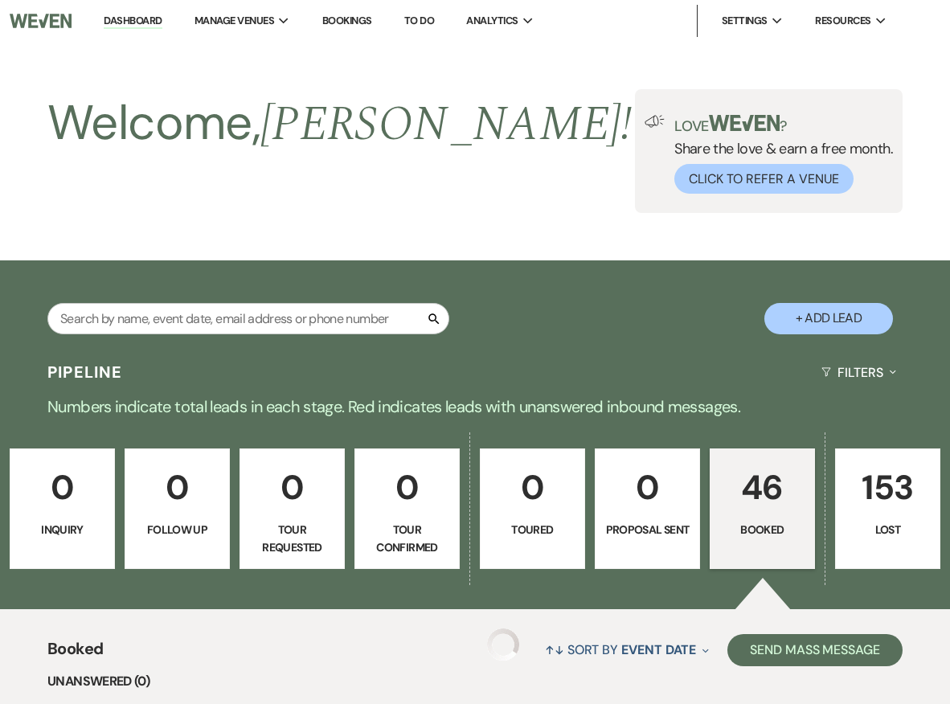
scroll to position [991, 0]
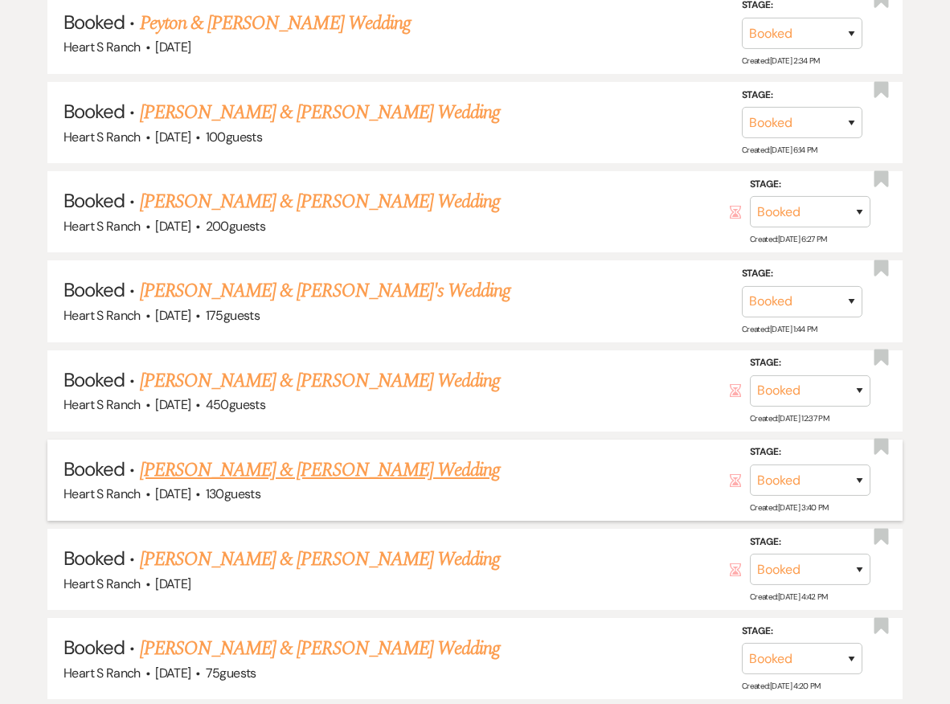
click at [222, 456] on link "[PERSON_NAME] & [PERSON_NAME] Wedding" at bounding box center [320, 470] width 360 height 29
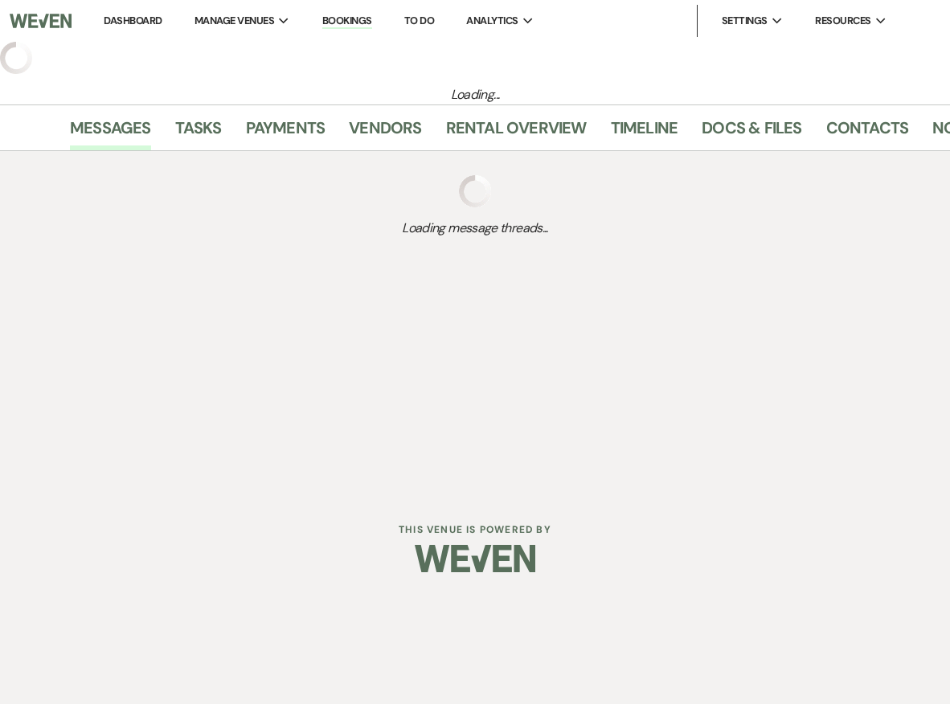
select select "5"
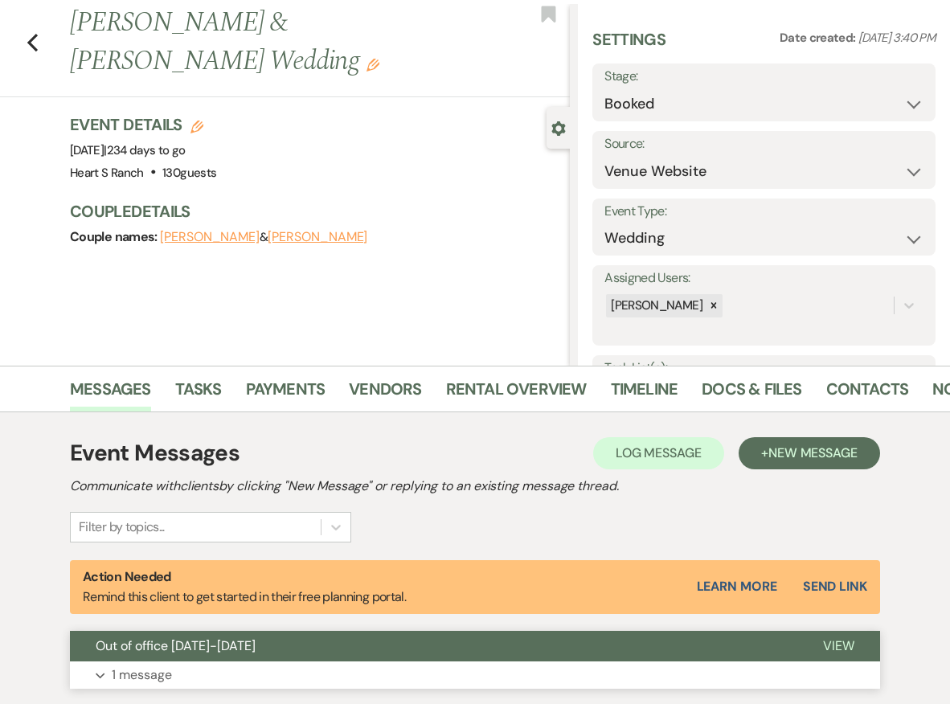
scroll to position [35, 0]
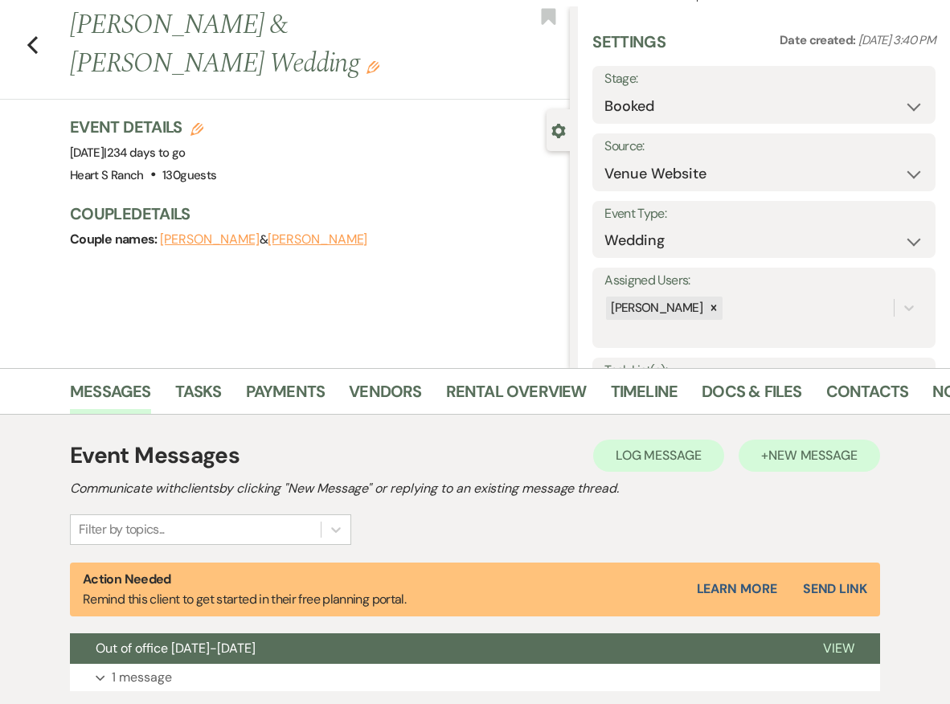
click at [808, 460] on span "New Message" at bounding box center [812, 455] width 89 height 17
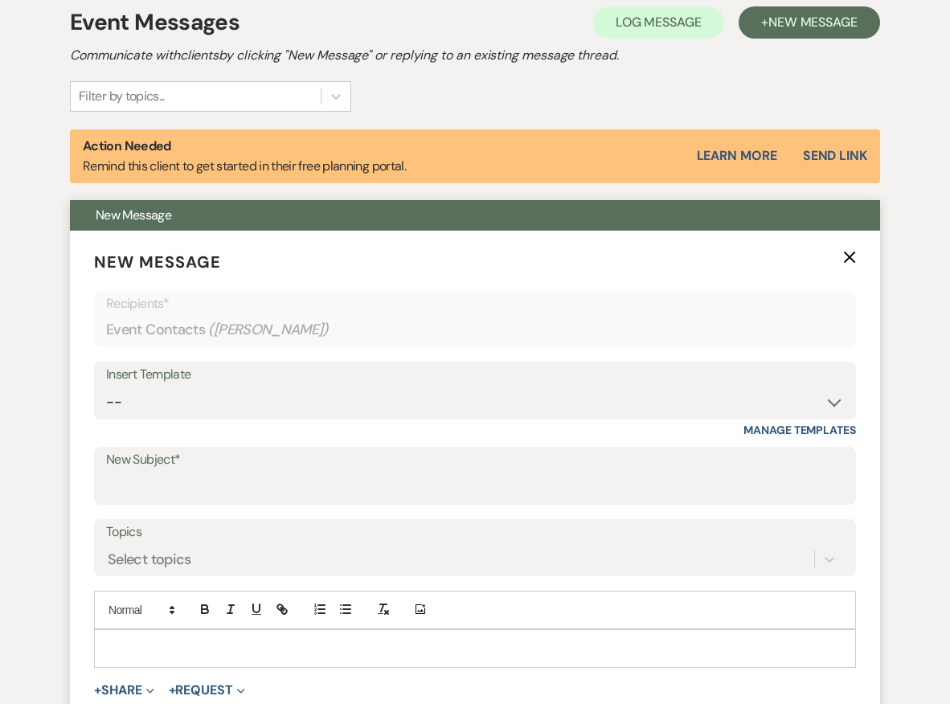
scroll to position [471, 0]
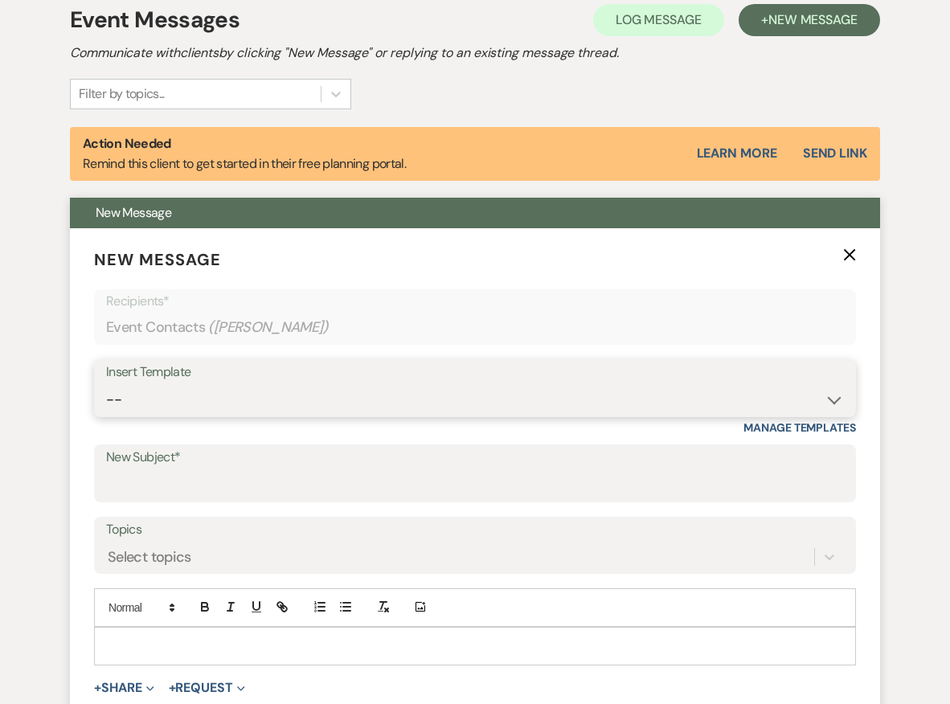
select select "1615"
type input "Facebook Private Brides Group"
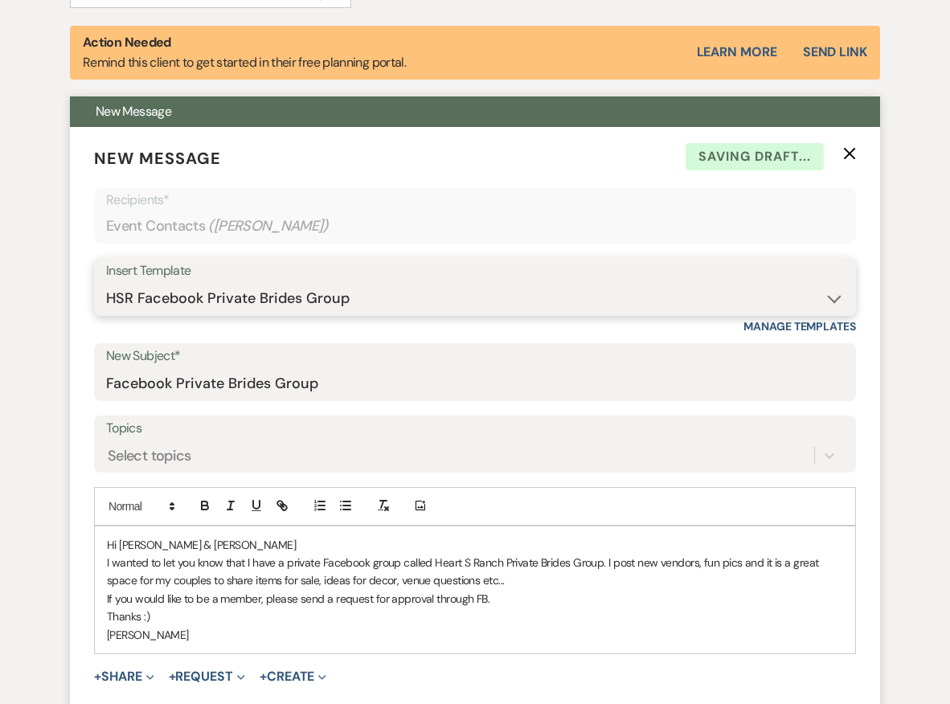
scroll to position [597, 0]
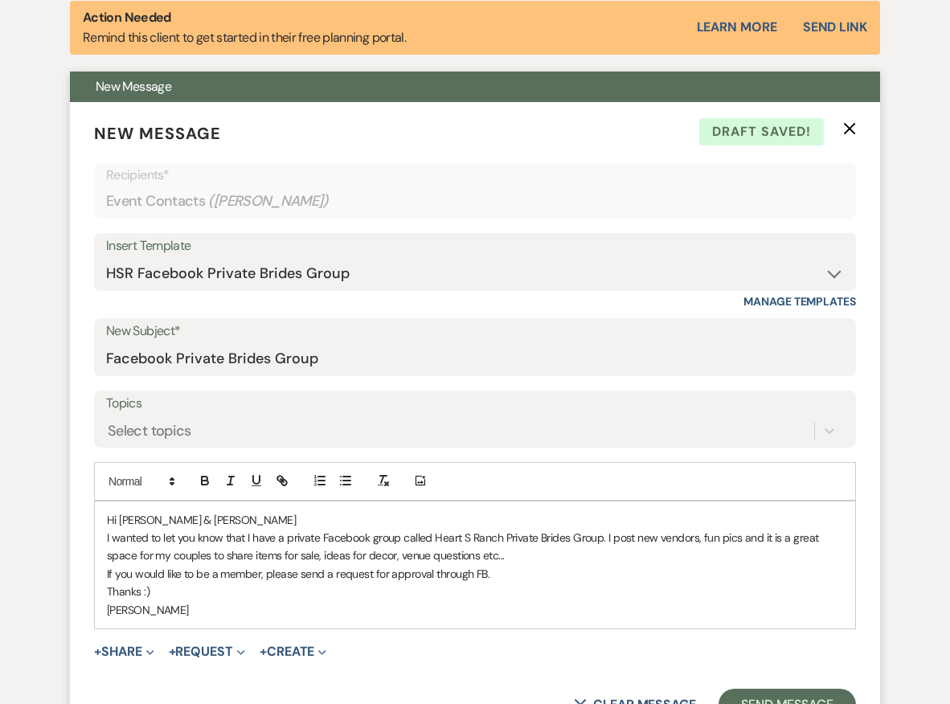
click at [158, 514] on p "Hi [PERSON_NAME] & [PERSON_NAME]" at bounding box center [475, 520] width 736 height 18
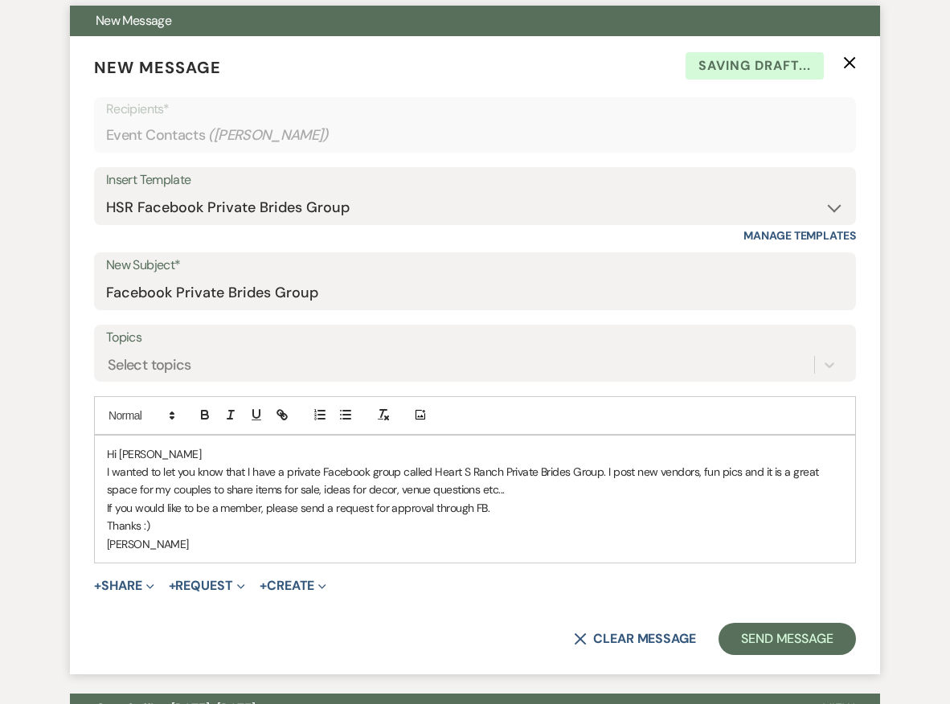
scroll to position [673, 0]
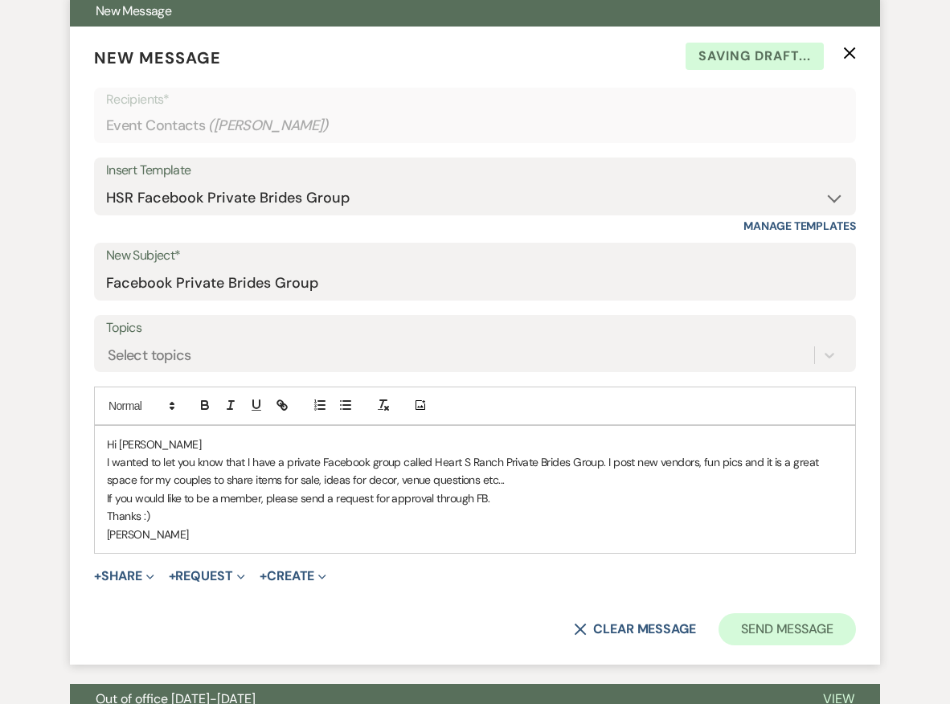
click at [764, 624] on button "Send Message" at bounding box center [786, 629] width 137 height 32
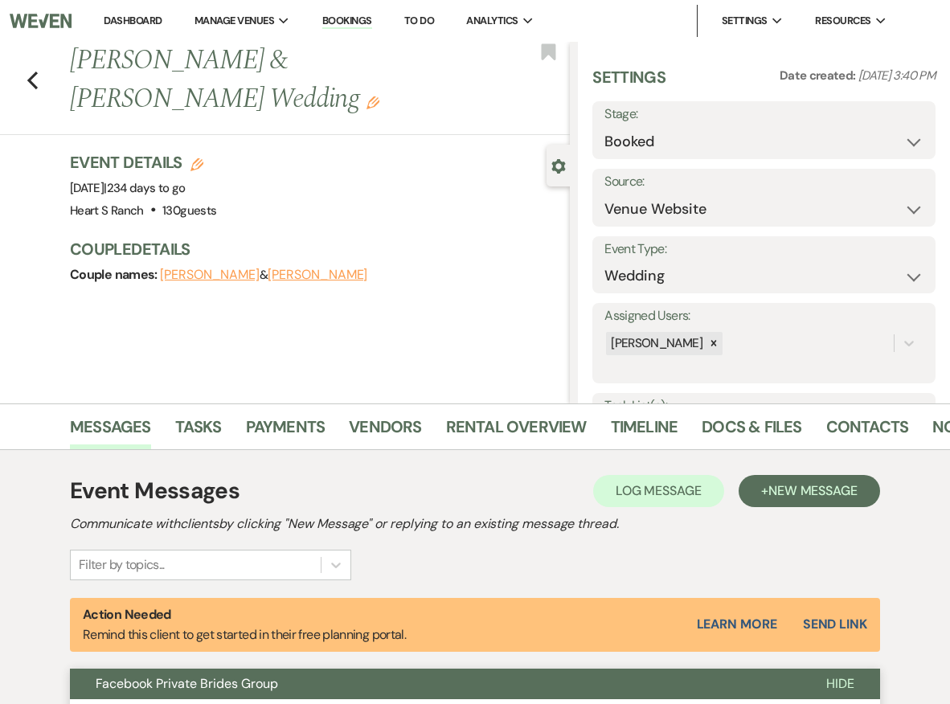
scroll to position [0, 0]
click at [33, 76] on use "button" at bounding box center [32, 81] width 10 height 18
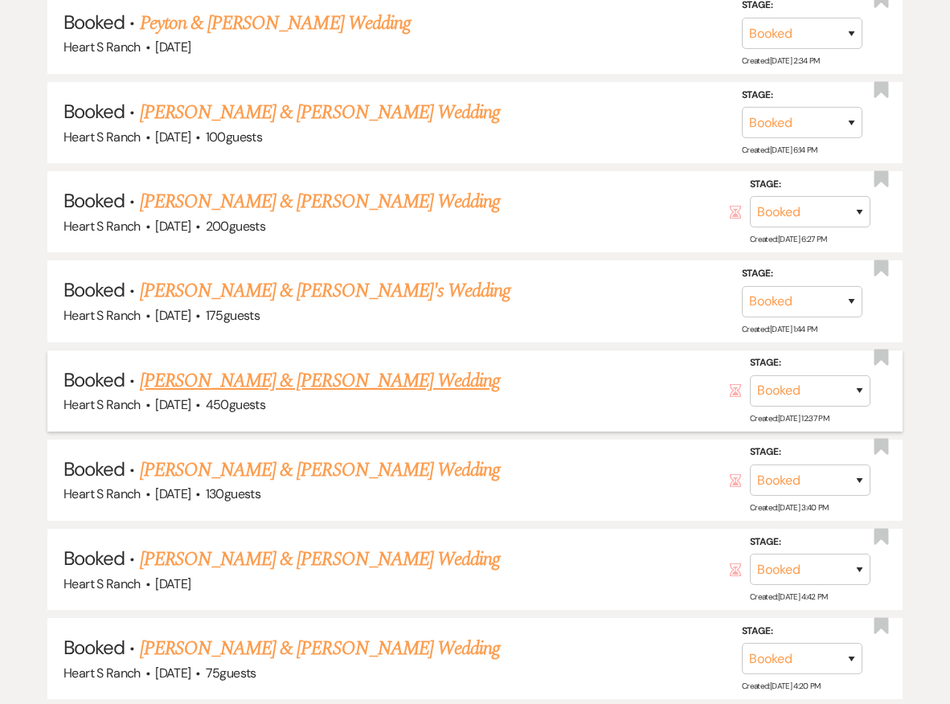
scroll to position [1025, 0]
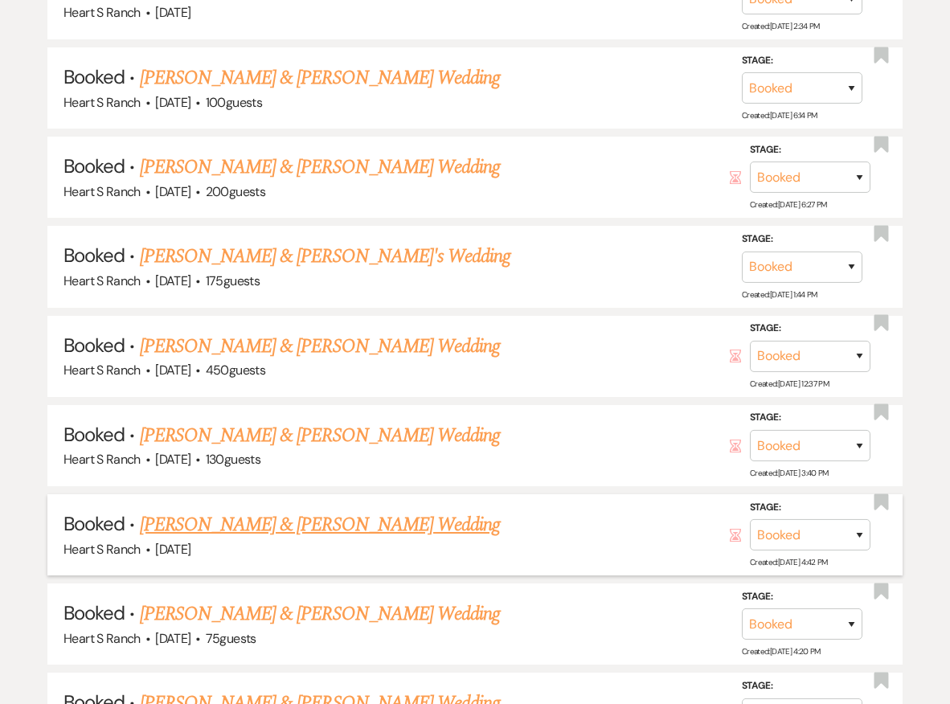
click at [306, 510] on link "[PERSON_NAME] & [PERSON_NAME] Wedding" at bounding box center [320, 524] width 360 height 29
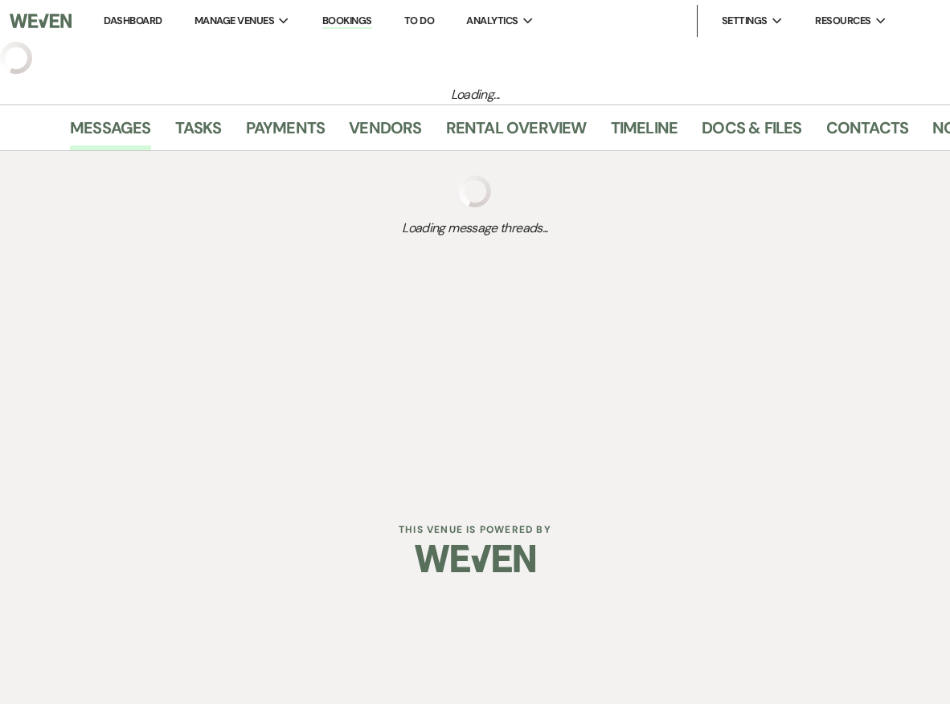
select select "12"
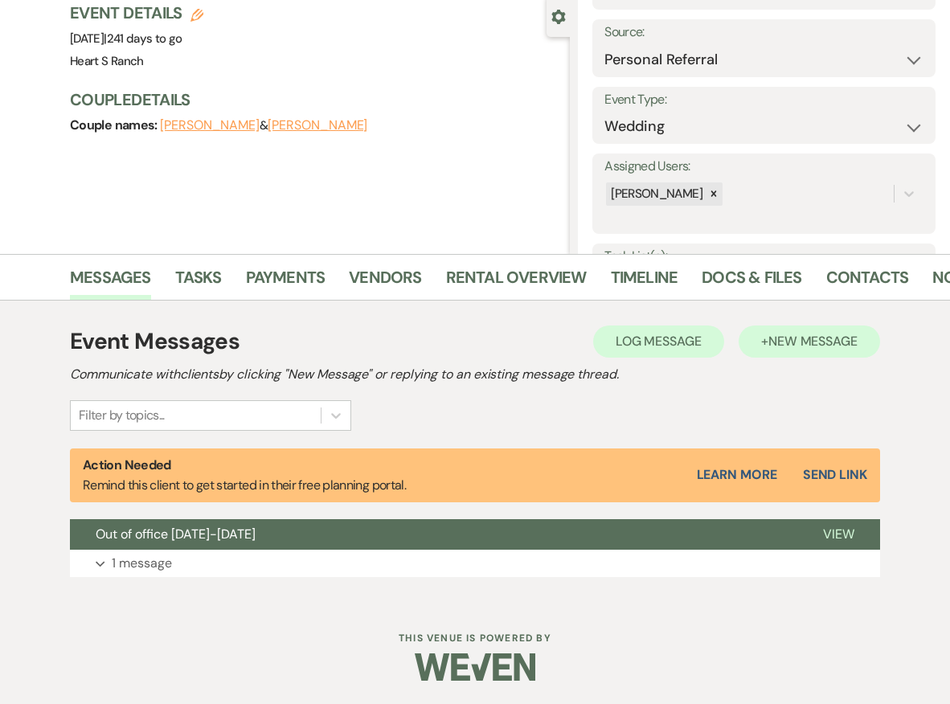
scroll to position [148, 0]
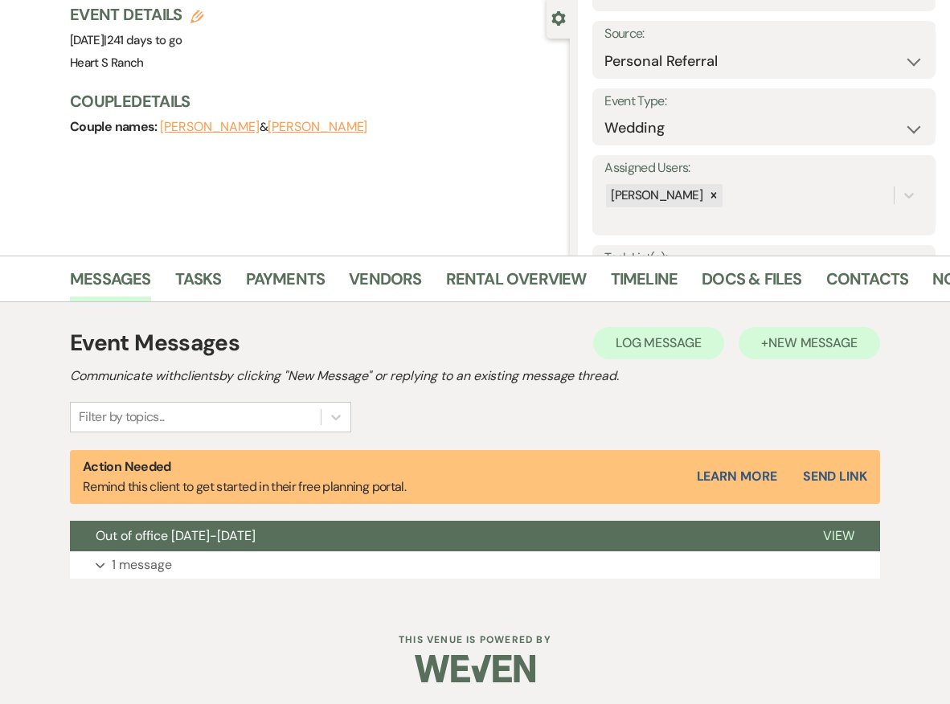
click at [813, 341] on span "New Message" at bounding box center [812, 342] width 89 height 17
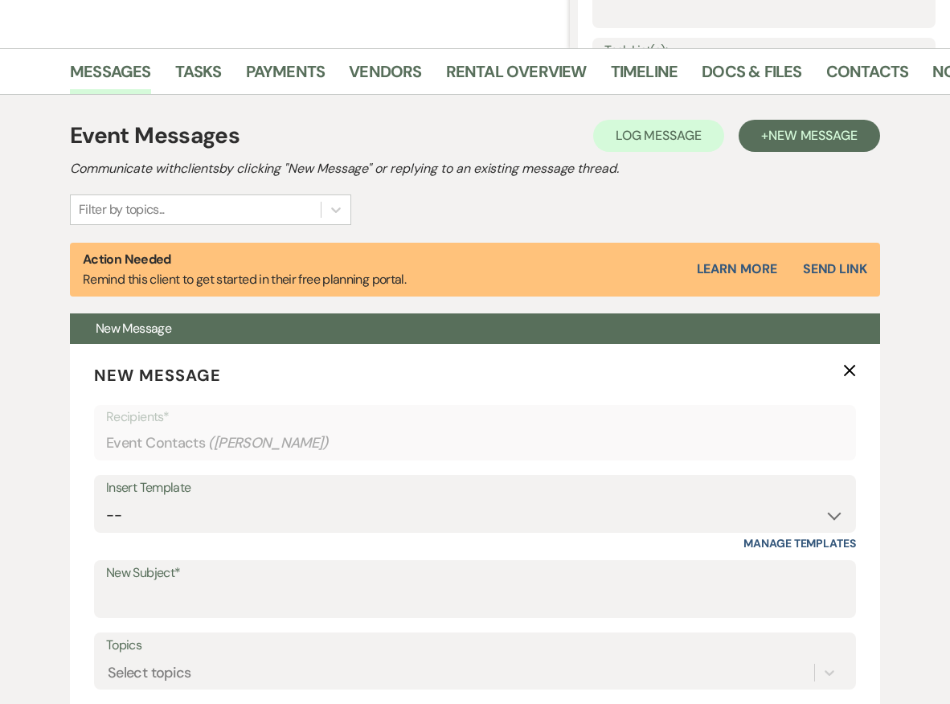
scroll to position [366, 0]
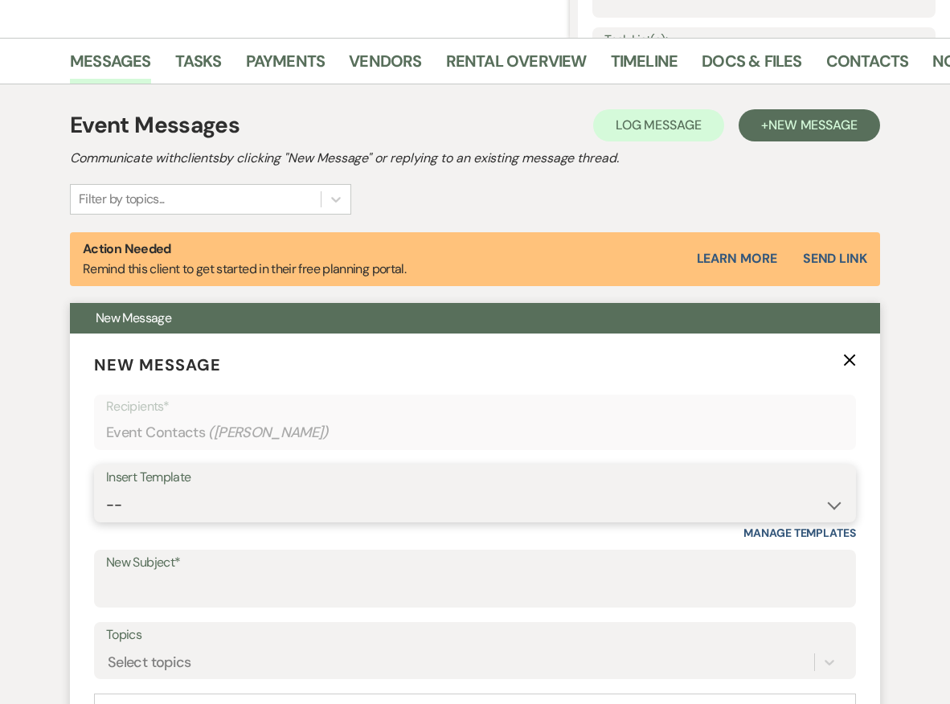
select select "1615"
type input "Facebook Private Brides Group"
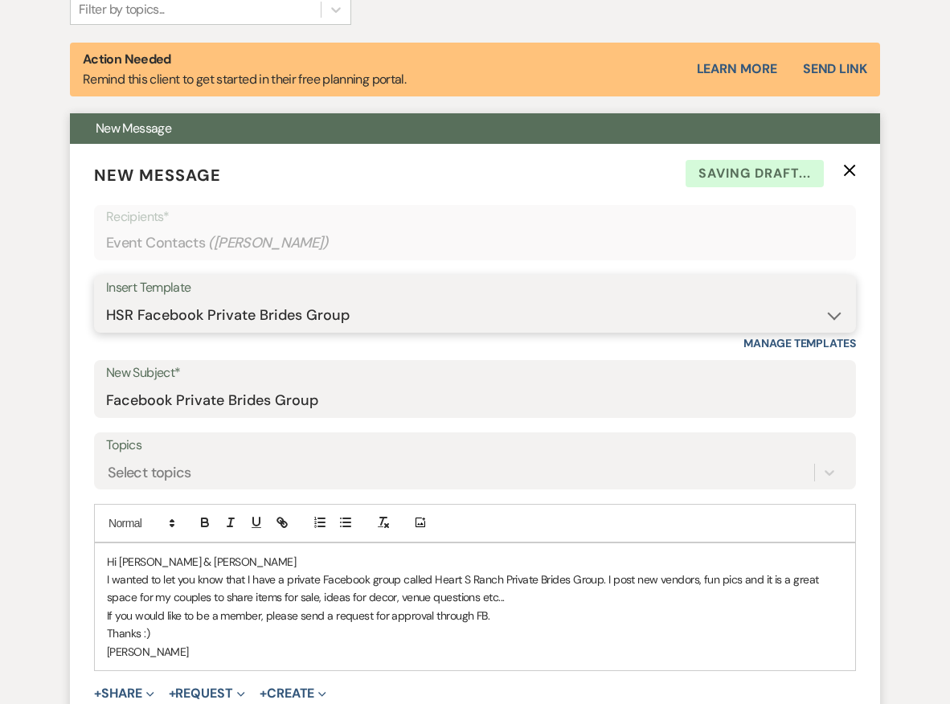
scroll to position [573, 0]
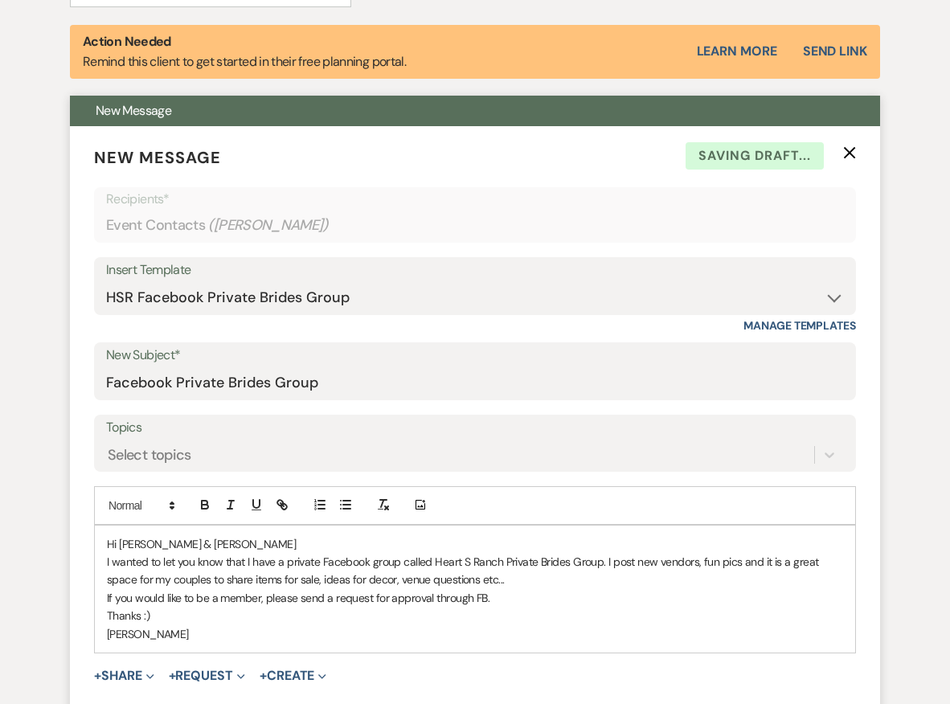
click at [191, 538] on p "Hi [PERSON_NAME] & [PERSON_NAME]" at bounding box center [475, 544] width 736 height 18
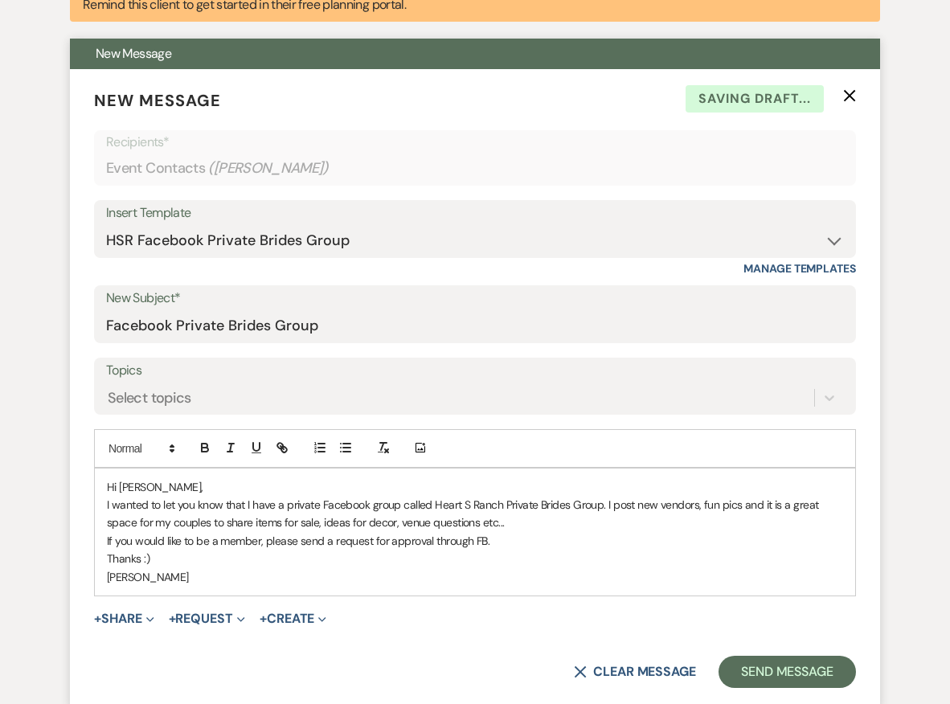
scroll to position [633, 0]
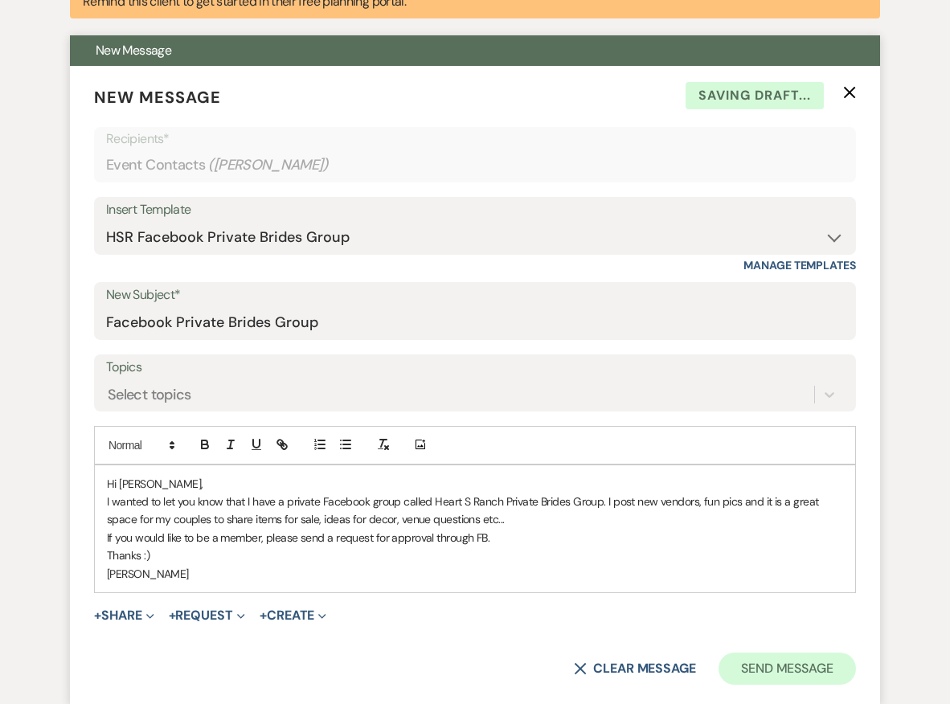
click at [800, 664] on button "Send Message" at bounding box center [786, 669] width 137 height 32
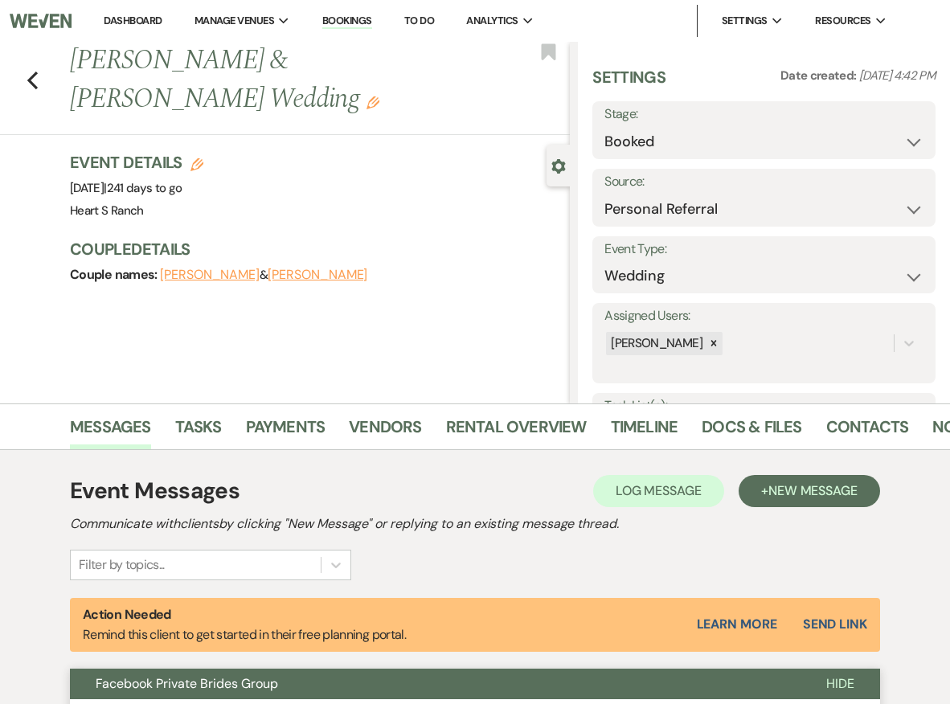
scroll to position [0, 0]
click at [32, 77] on use "button" at bounding box center [32, 81] width 10 height 18
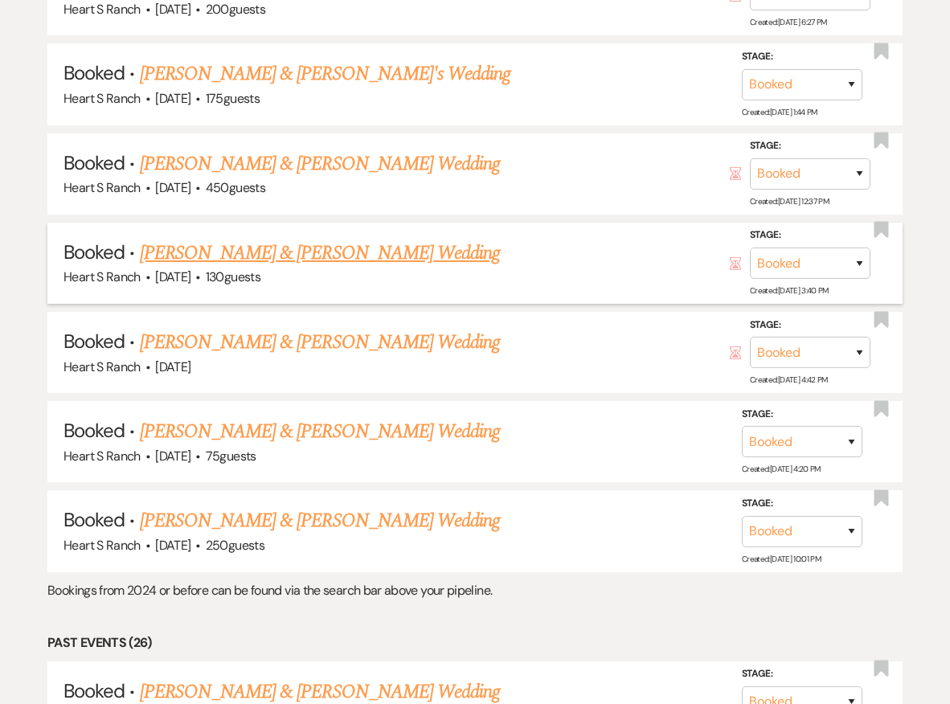
scroll to position [1219, 0]
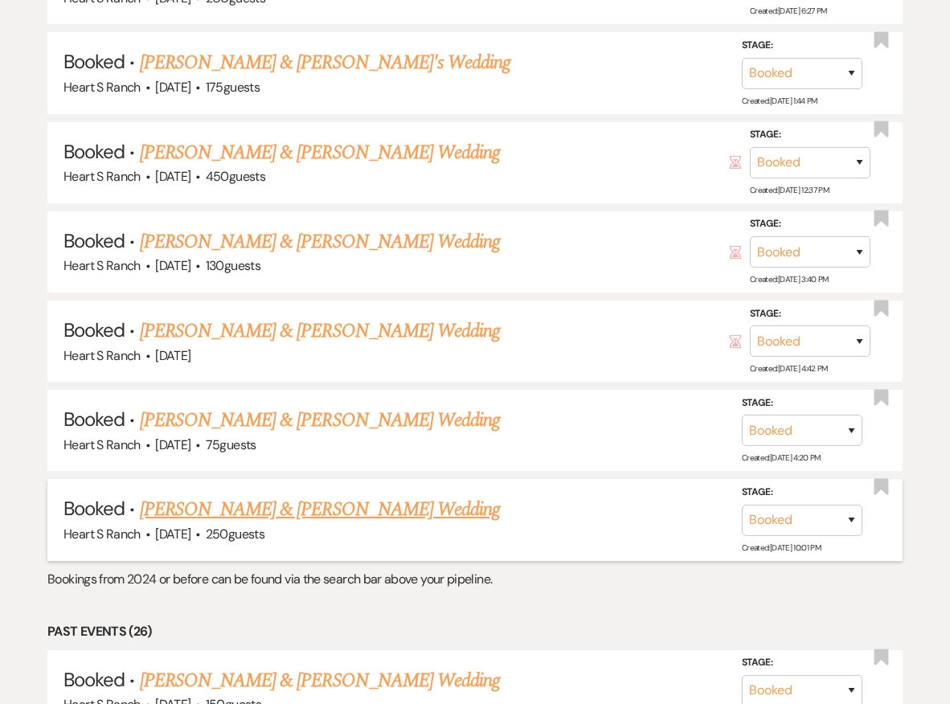
click at [319, 495] on link "[PERSON_NAME] & [PERSON_NAME] Wedding" at bounding box center [320, 509] width 360 height 29
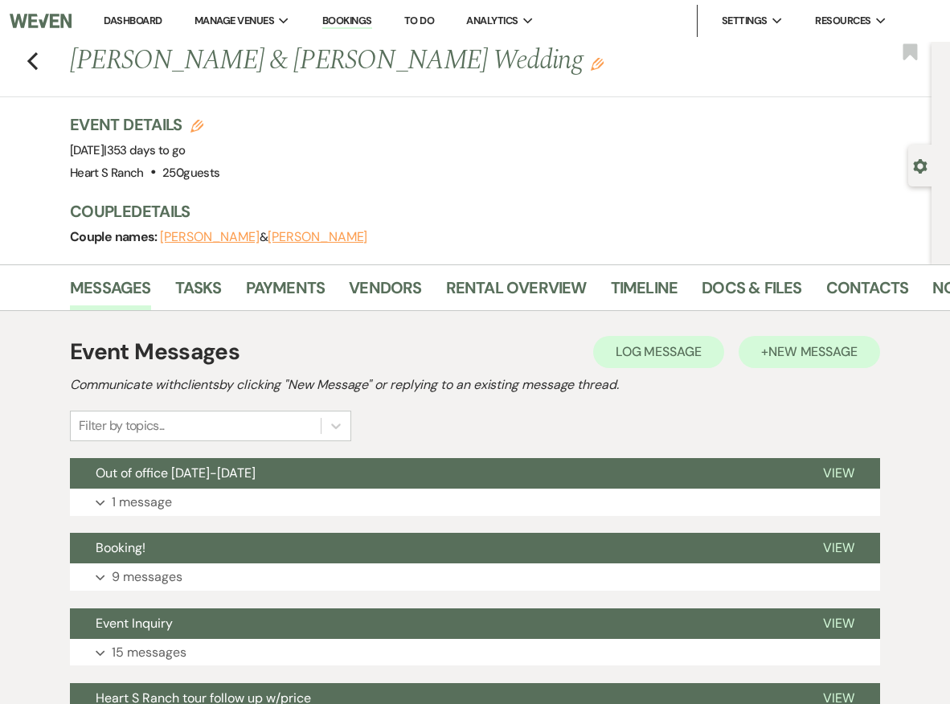
click at [796, 346] on span "New Message" at bounding box center [812, 351] width 89 height 17
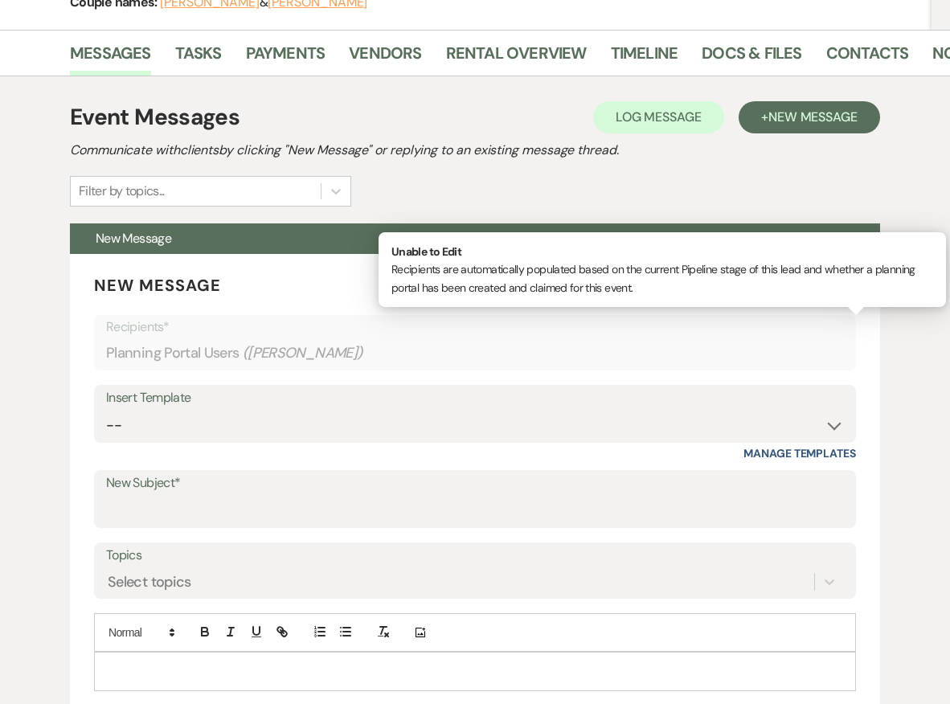
scroll to position [240, 0]
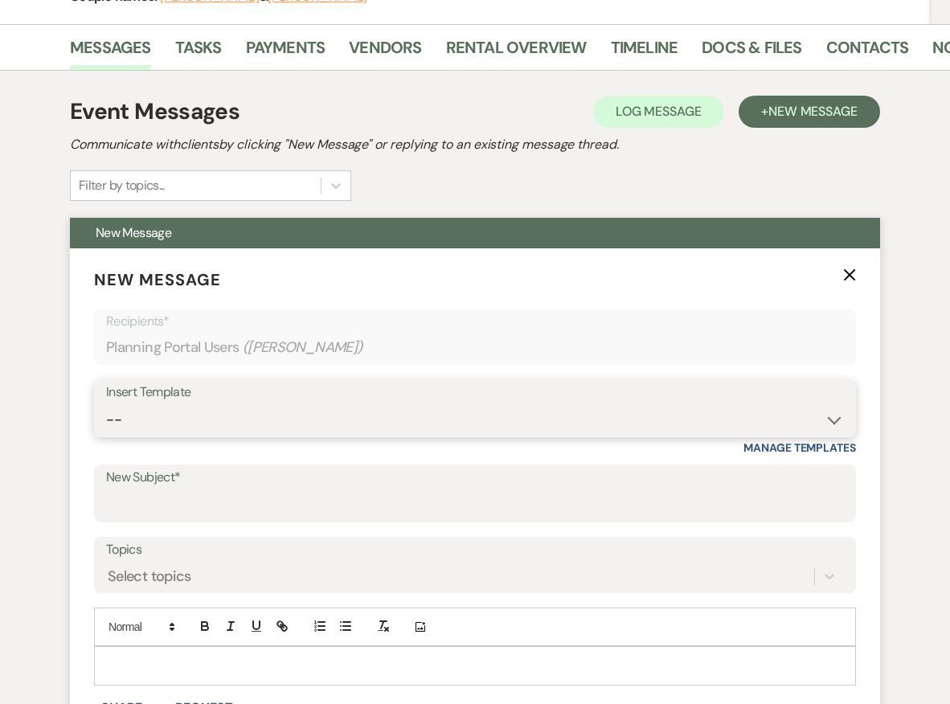
select select "1615"
type input "Facebook Private Brides Group"
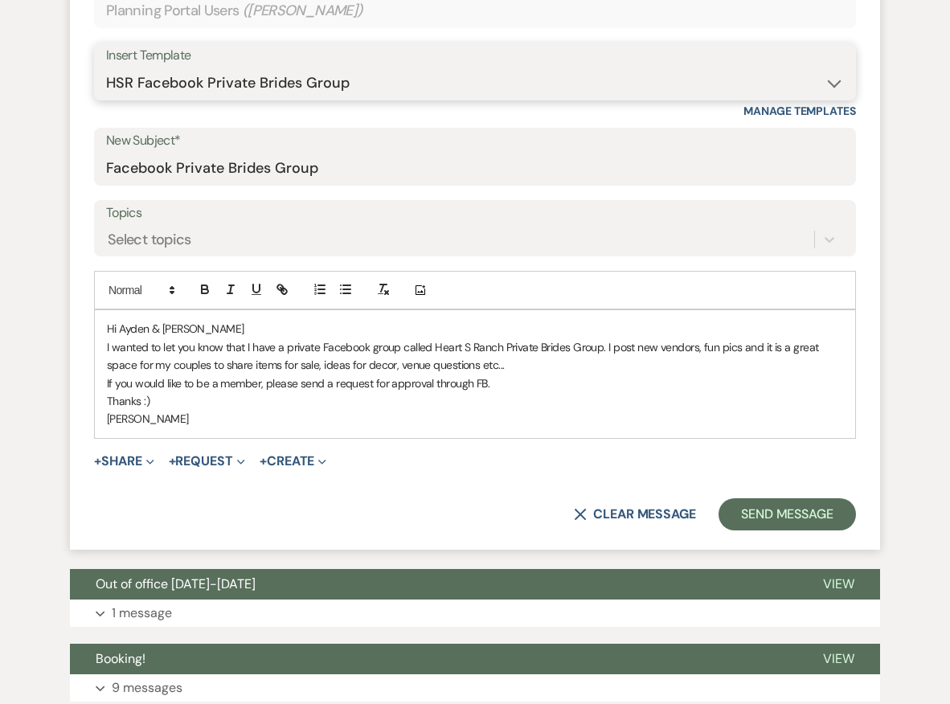
scroll to position [579, 0]
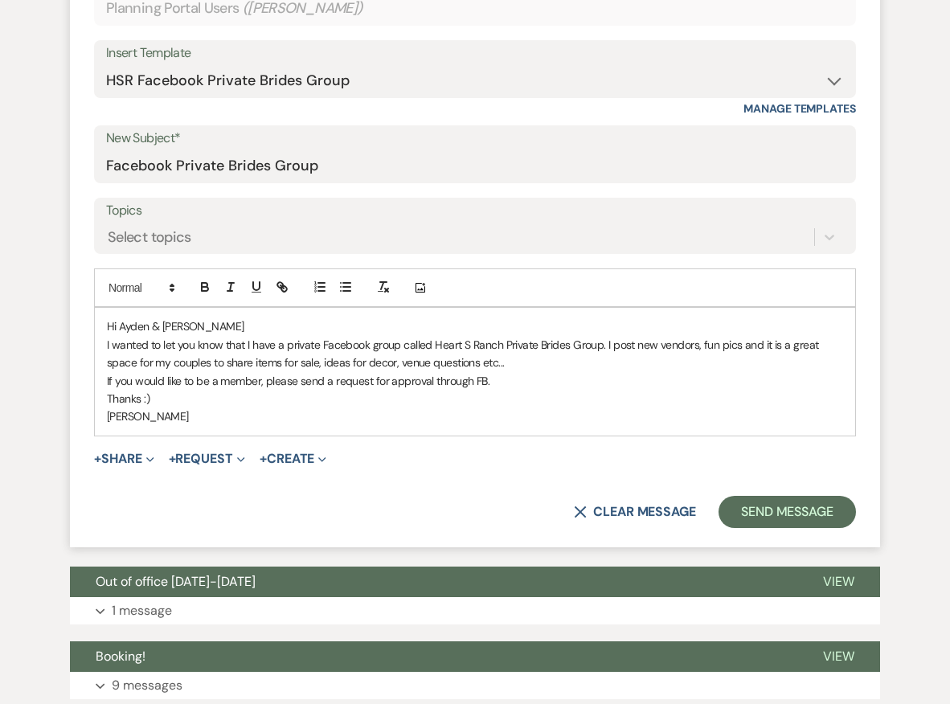
click at [162, 322] on p "Hi Ayden & [PERSON_NAME]" at bounding box center [475, 326] width 736 height 18
click at [160, 322] on p "Hi [PERSON_NAME]" at bounding box center [475, 326] width 736 height 18
click at [780, 507] on button "Send Message" at bounding box center [786, 512] width 137 height 32
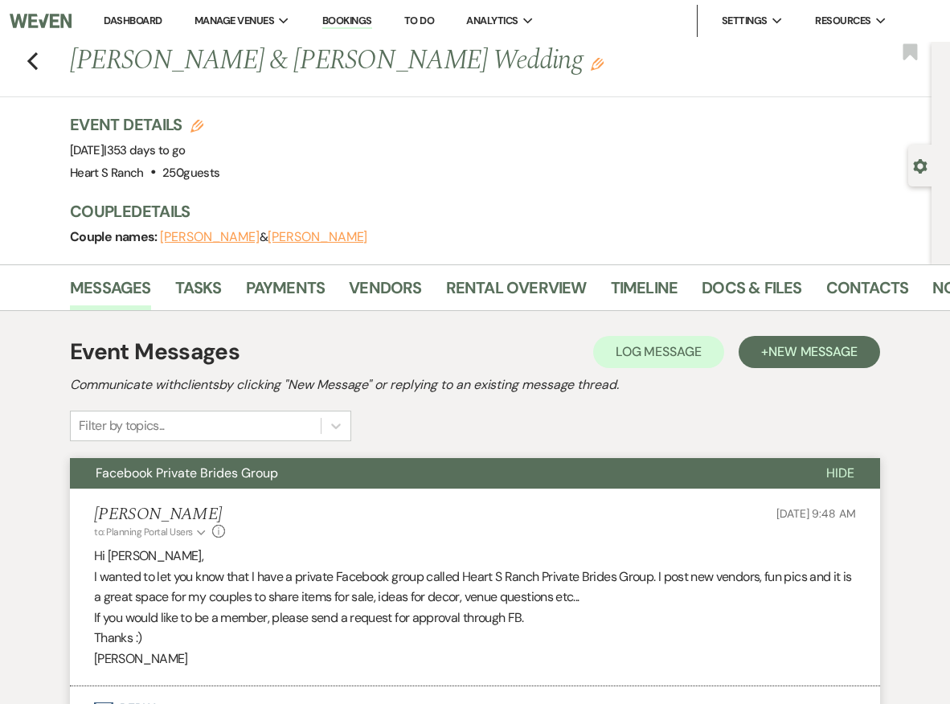
scroll to position [0, 0]
